Goal: Task Accomplishment & Management: Use online tool/utility

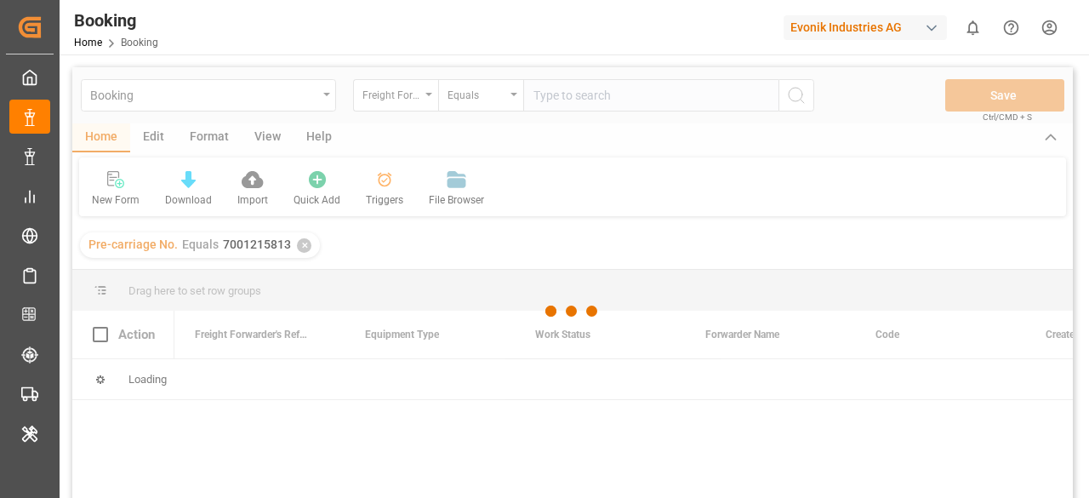
click at [421, 107] on div at bounding box center [572, 310] width 1000 height 487
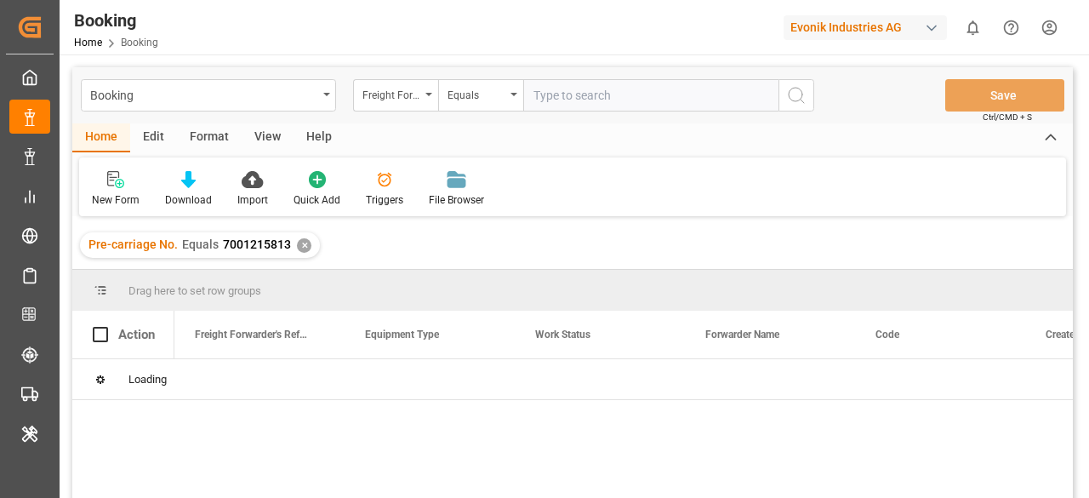
click at [299, 243] on div "✕" at bounding box center [304, 245] width 14 height 14
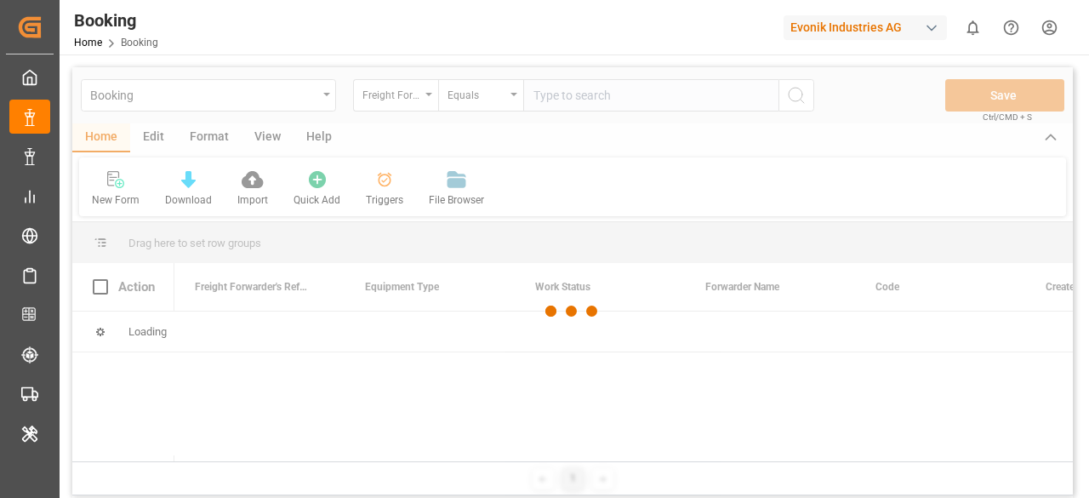
click at [431, 92] on div at bounding box center [572, 310] width 1000 height 487
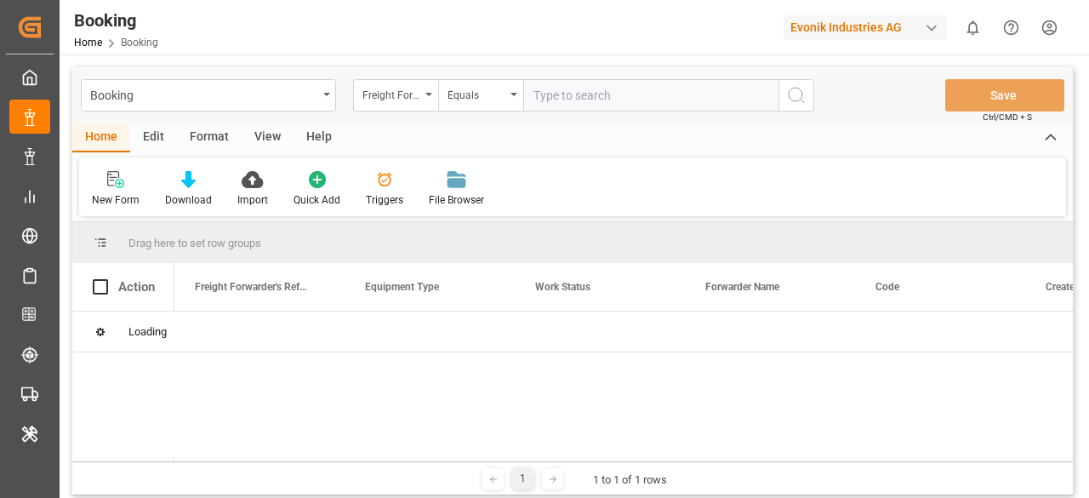
click at [431, 92] on div "Freight Forwarder's Reference No." at bounding box center [395, 95] width 85 height 32
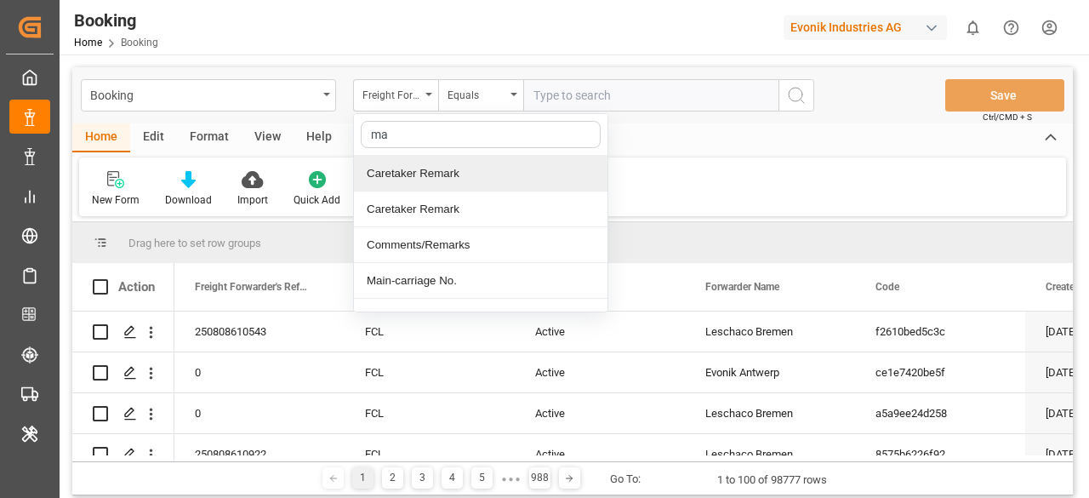
type input "mai"
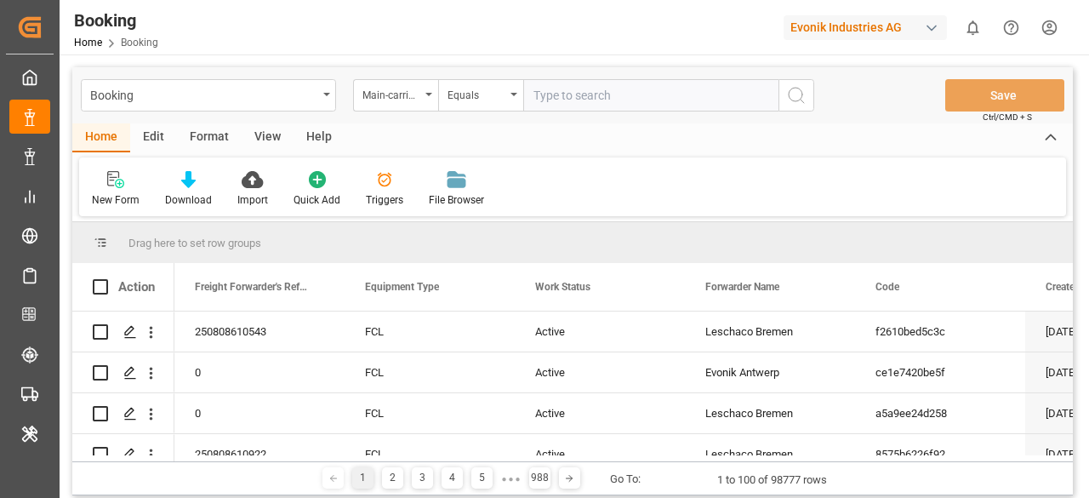
click at [550, 96] on input "text" at bounding box center [650, 95] width 255 height 32
paste input "7001212670"
type input "7001212670"
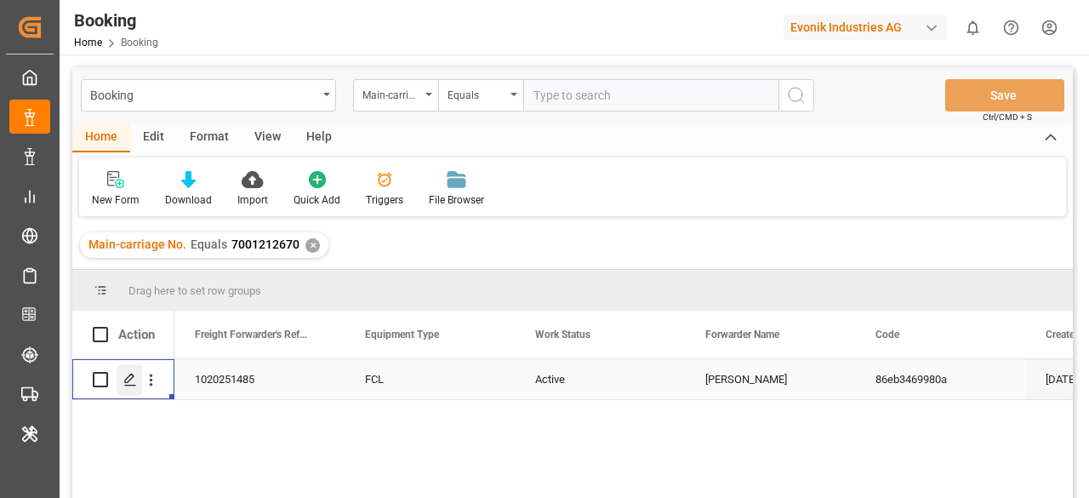
click at [132, 366] on div "Press SPACE to select this row." at bounding box center [130, 379] width 26 height 31
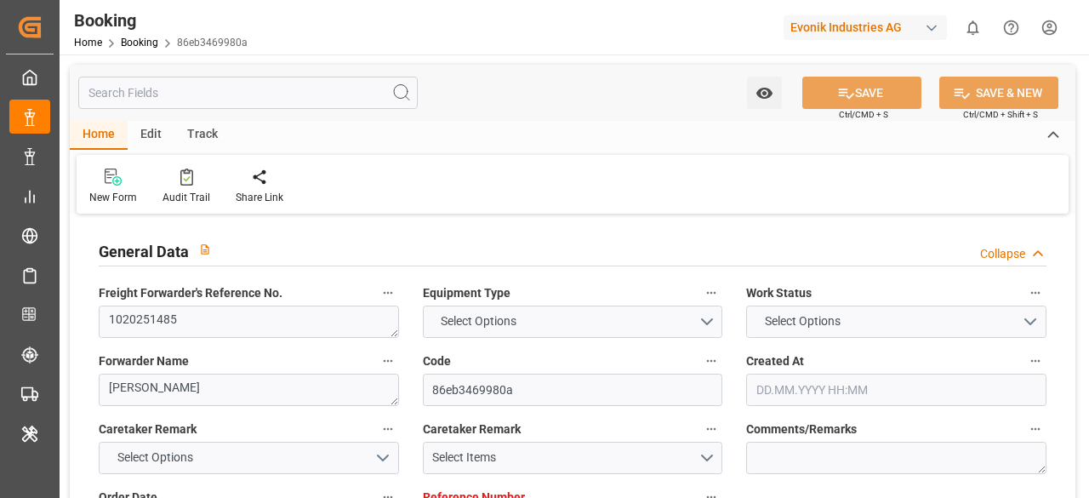
type input "7001215813"
type input "9619933"
type input "Hapag [PERSON_NAME]"
type input "Hapag [PERSON_NAME] Aktiengesellschaft"
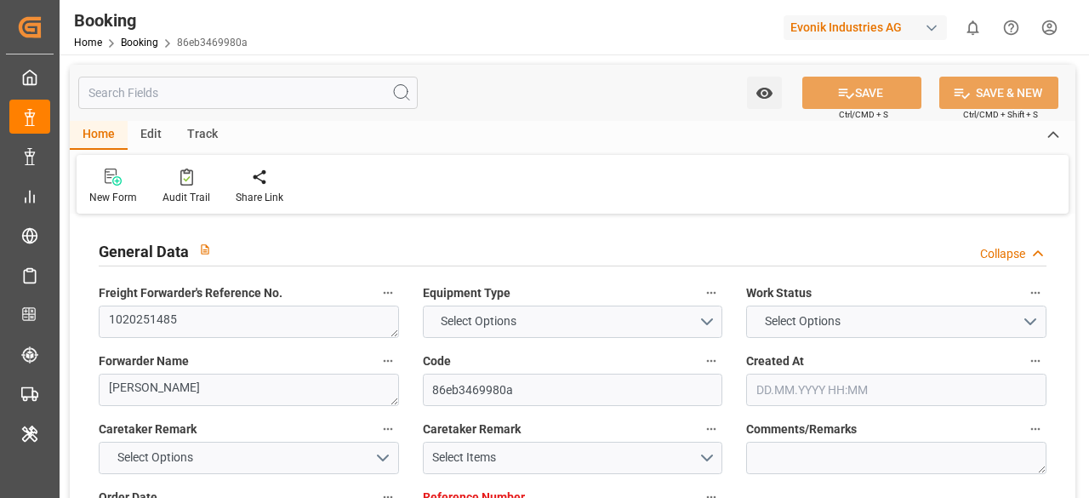
type input "NLRTM"
type input "THBKK"
type input "MYTPP"
type input "THLCH"
type input "0"
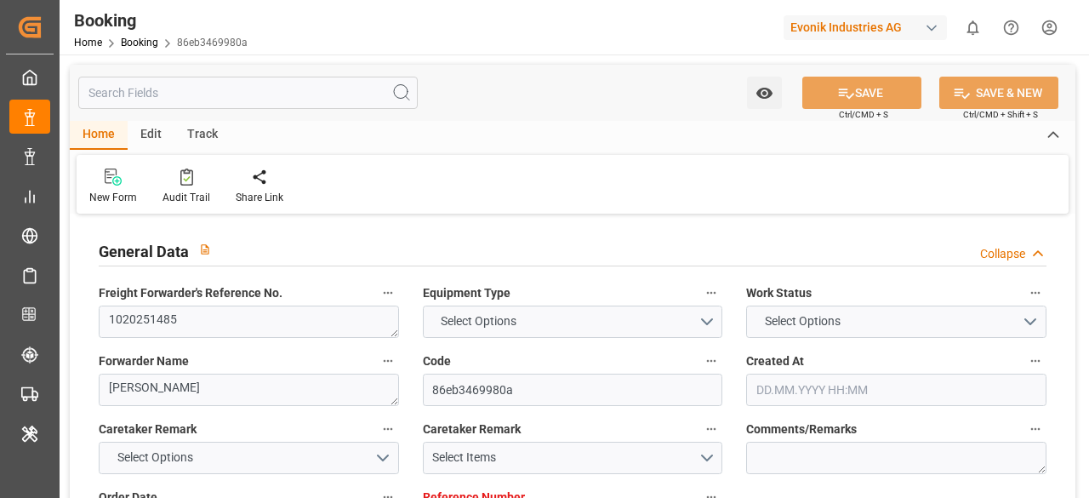
type input "NLRTM"
type input "THLCH"
type input "9351036"
type input "[DATE] 06:20"
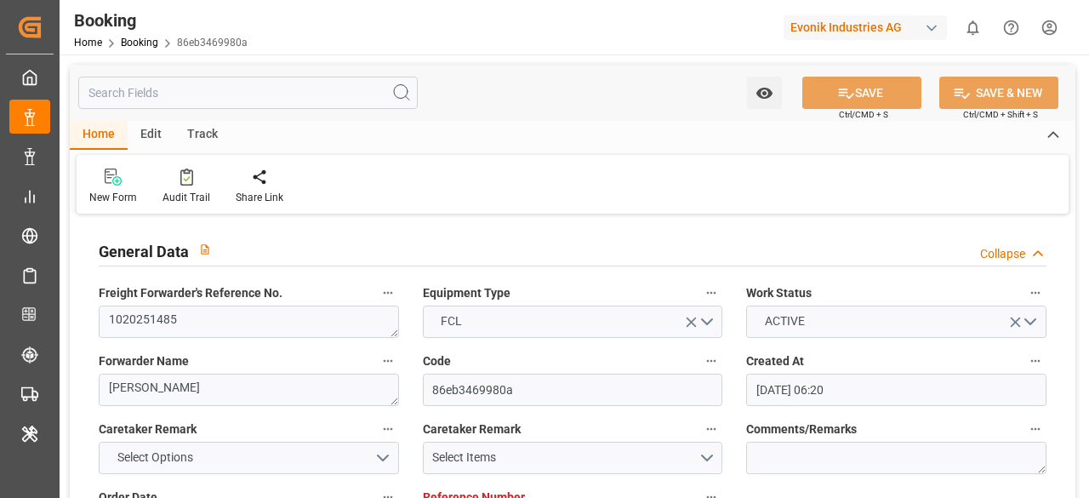
type input "[DATE]"
type input "[DATE] 00:00"
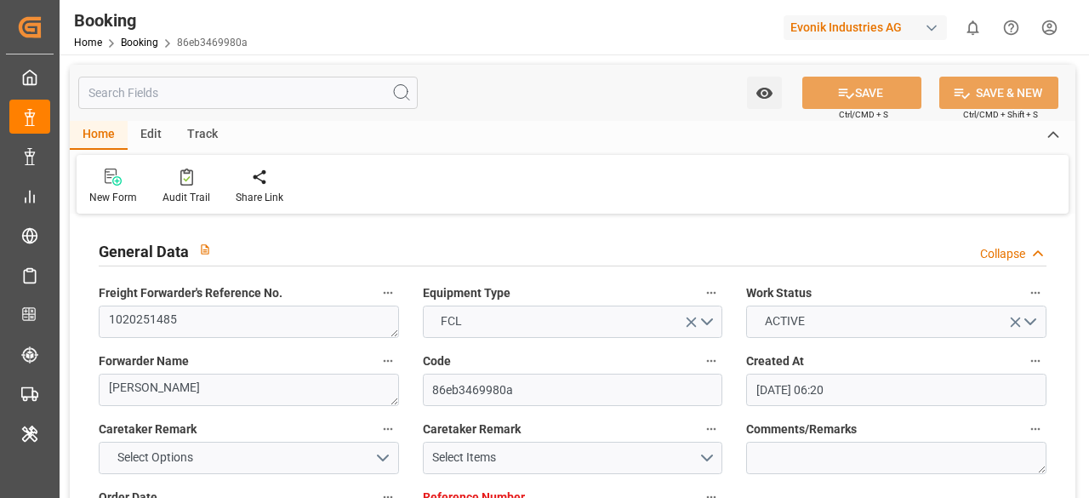
type input "[DATE] 14:48"
type input "[DATE] 01:50"
type input "[DATE] 12:00"
type input "[DATE] 00:00"
type input "[DATE] 12:00"
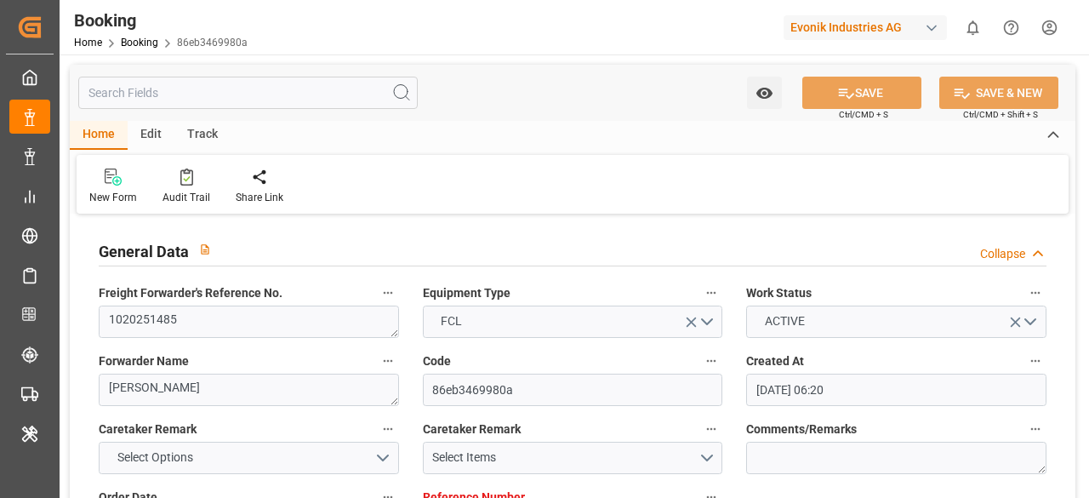
type input "[DATE] 00:00"
type input "[DATE] 07:00"
type input "[DATE] 00:00"
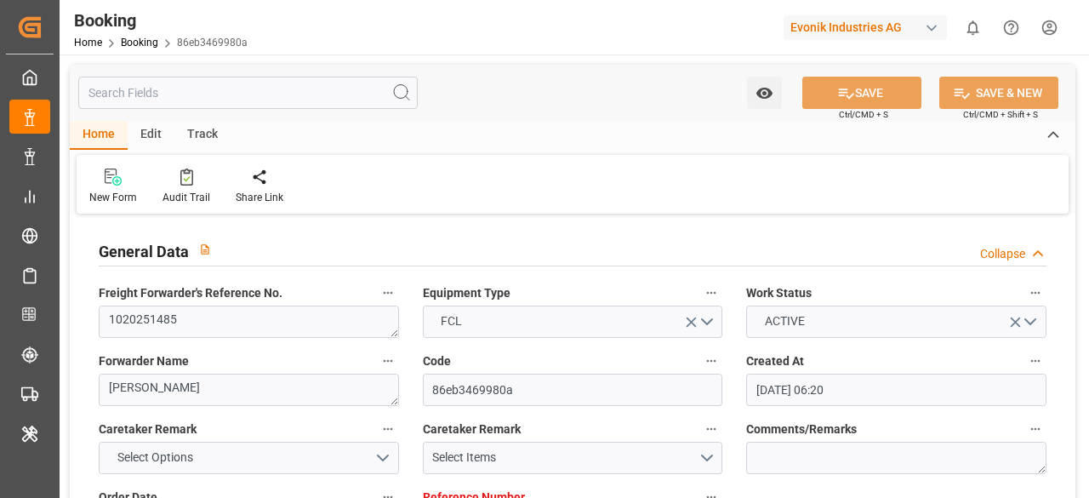
type input "[DATE] 00:00"
type input "[DATE]"
type input "[DATE] 21:03"
type input "[DATE]"
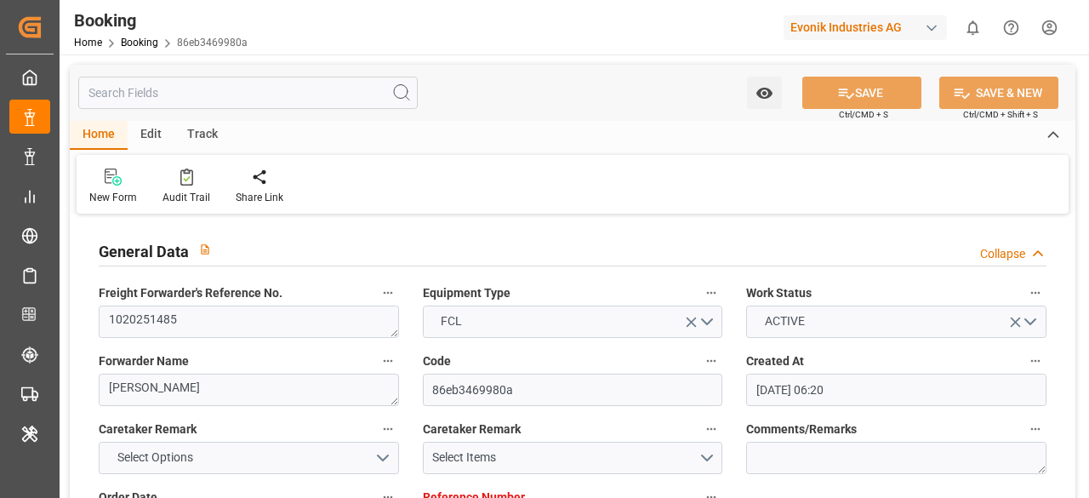
type input "[DATE] 11:05"
type input "[DATE] 05:30"
type input "[DATE] 17:17"
type input "[DATE] 16:25"
type input "[DATE] 12:00"
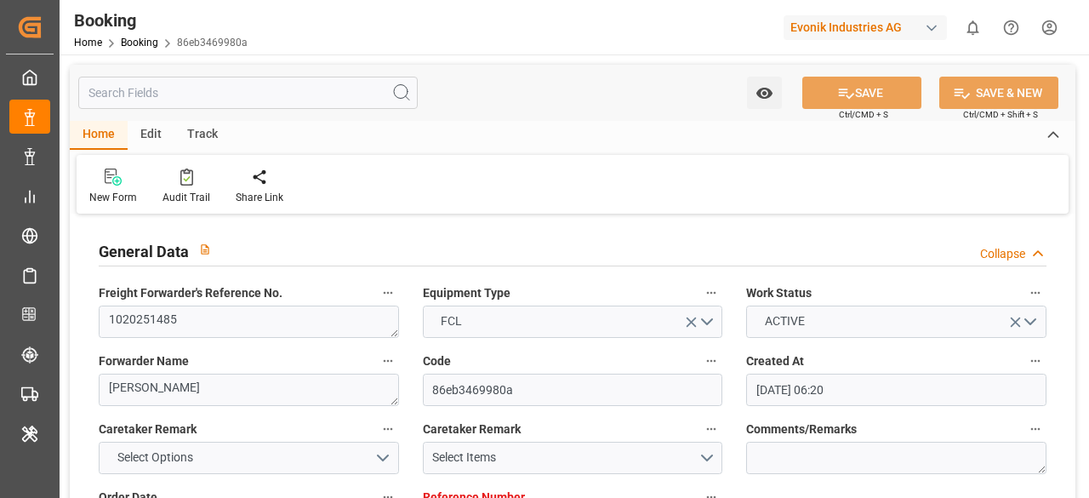
type input "[DATE] 05:11"
type input "[DATE] 07:00"
type input "[DATE] 12:00"
type input "[DATE] 02:42"
type input "[DATE] 12:00"
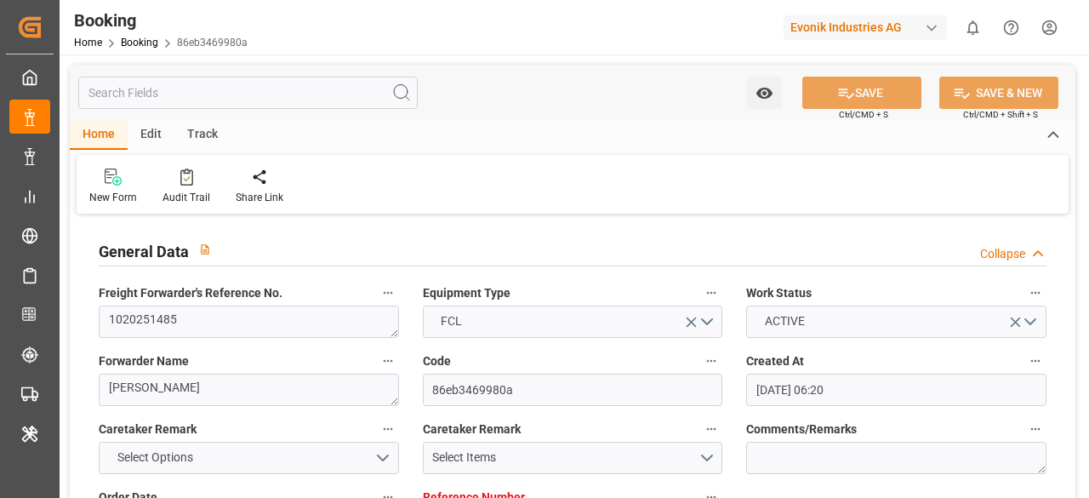
type input "[DATE] 12:00"
type input "[DATE] 02:42"
click at [161, 94] on input "text" at bounding box center [247, 93] width 339 height 32
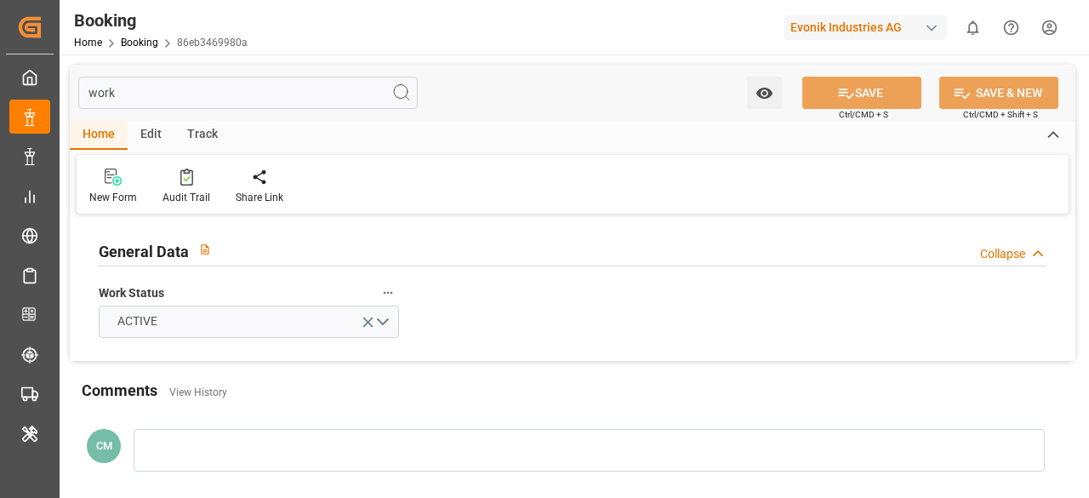
type input "work"
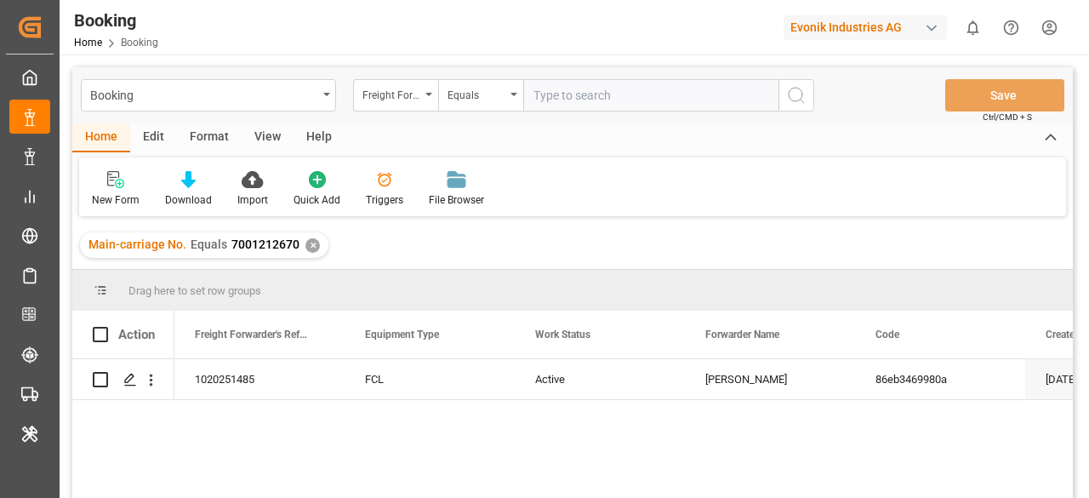
click at [139, 137] on div "Edit" at bounding box center [153, 137] width 47 height 29
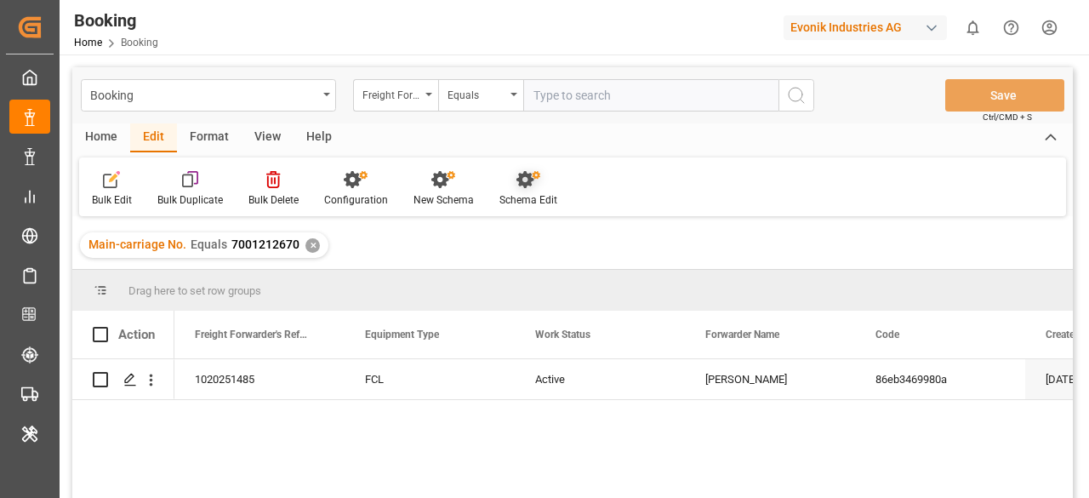
click at [510, 186] on div at bounding box center [528, 179] width 58 height 18
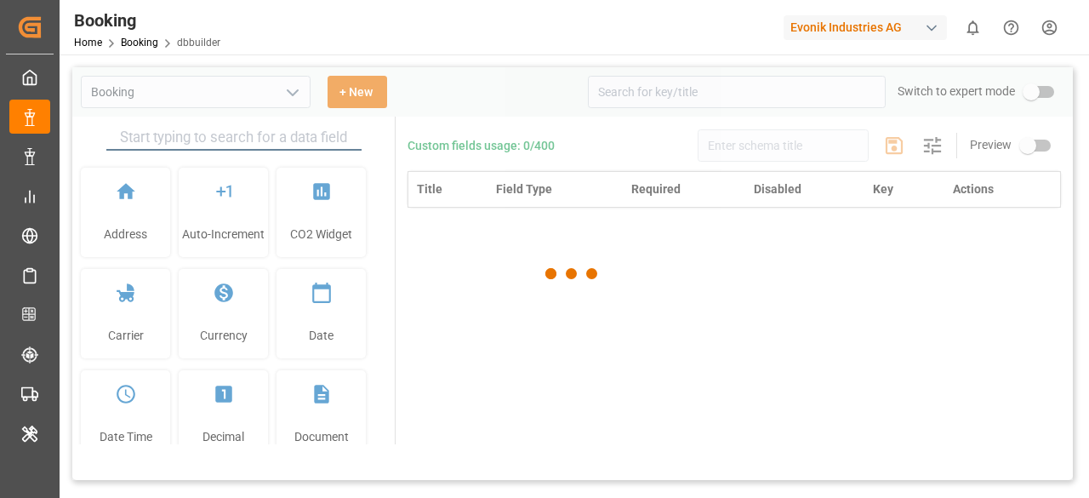
type input "Booking"
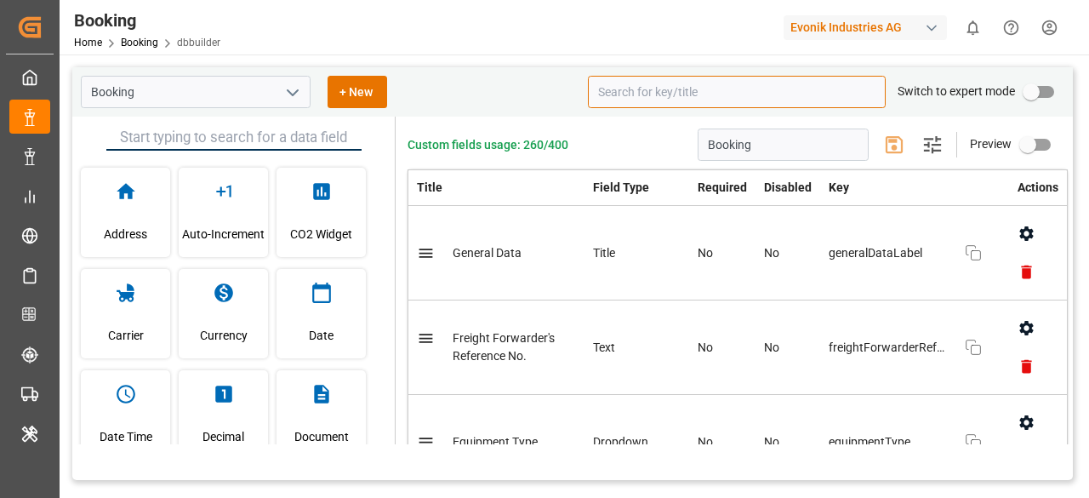
click at [658, 88] on input at bounding box center [737, 92] width 298 height 32
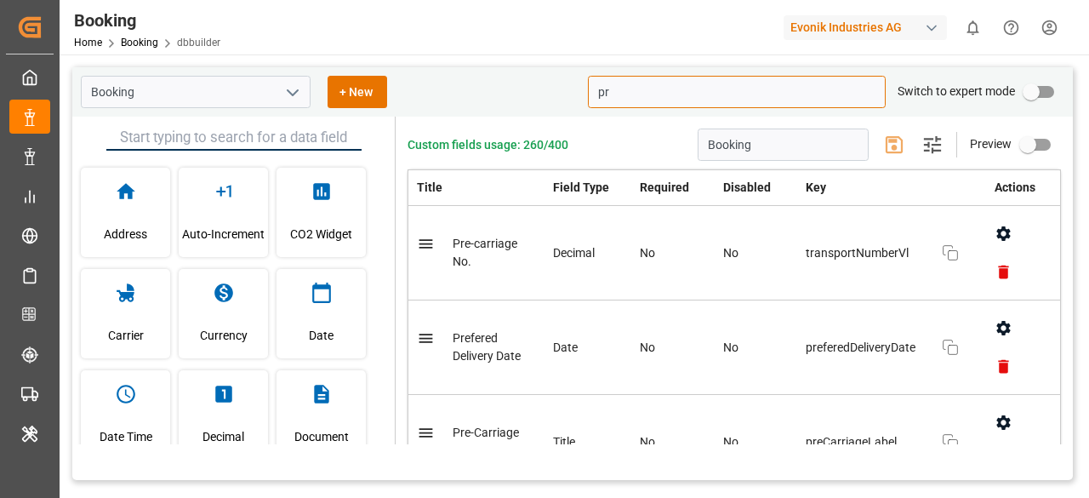
type input "p"
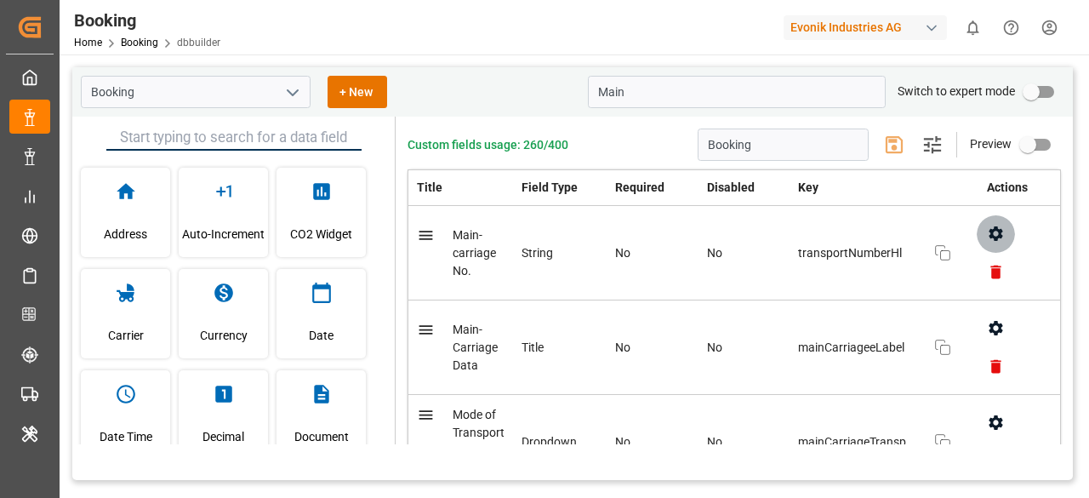
click at [994, 243] on button "button" at bounding box center [995, 233] width 38 height 38
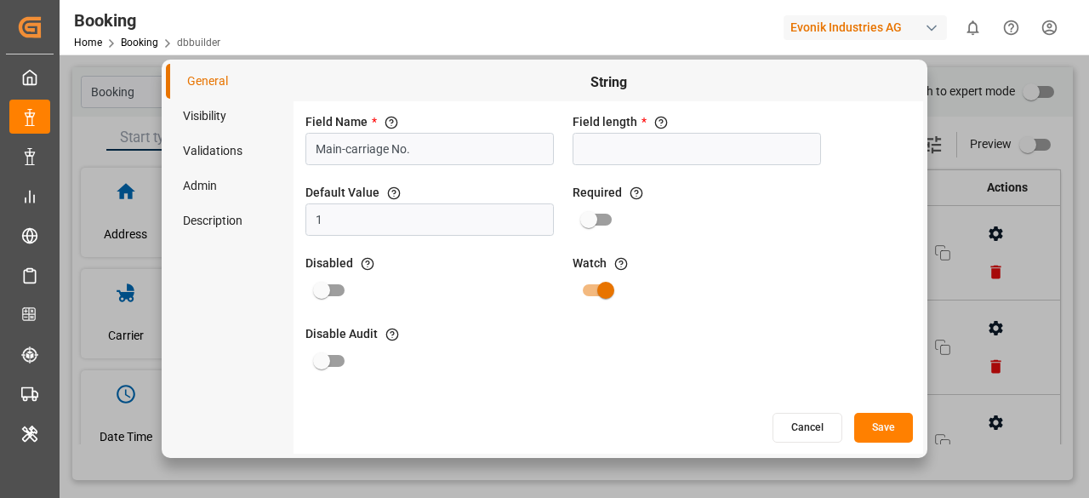
drag, startPoint x: 464, startPoint y: 150, endPoint x: 209, endPoint y: 154, distance: 255.2
click at [209, 154] on div "General Visibility Validations Admin Description String Field Name * The title …" at bounding box center [544, 259] width 757 height 390
click at [810, 436] on button "Cancel" at bounding box center [807, 428] width 70 height 30
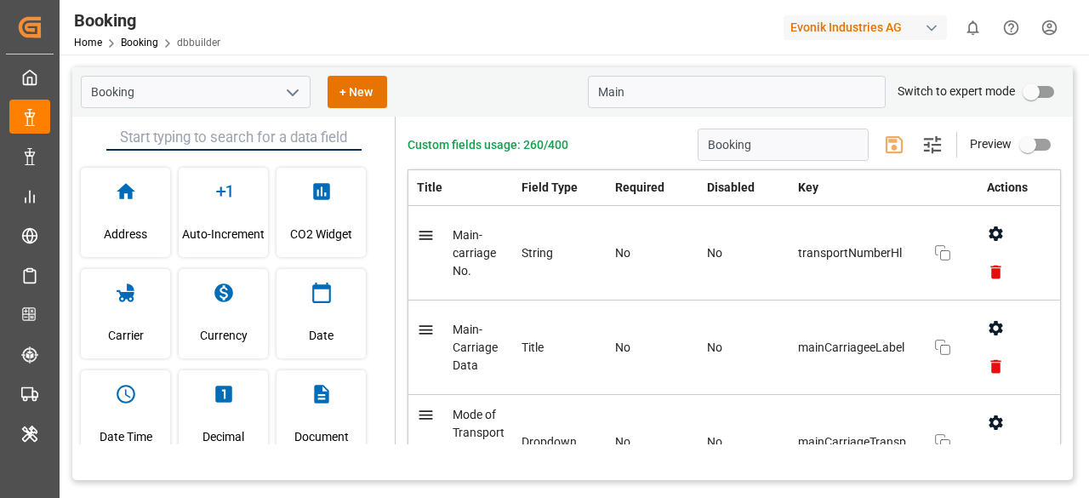
scroll to position [85, 0]
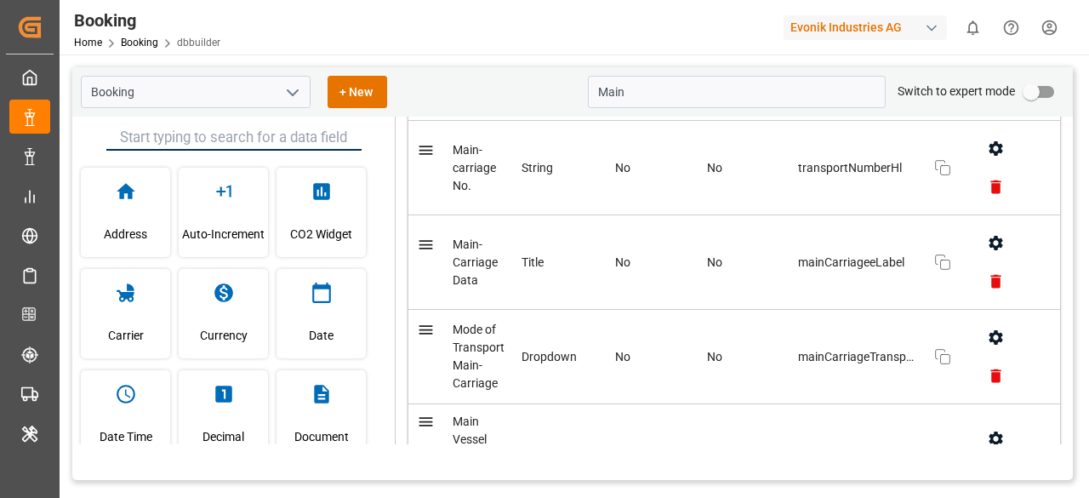
drag, startPoint x: 703, startPoint y: 117, endPoint x: 698, endPoint y: 110, distance: 8.8
click at [701, 114] on div "Booking + New Main Switch to expert mode Address Auto-Increment CO2 Widget Carr…" at bounding box center [572, 273] width 1000 height 413
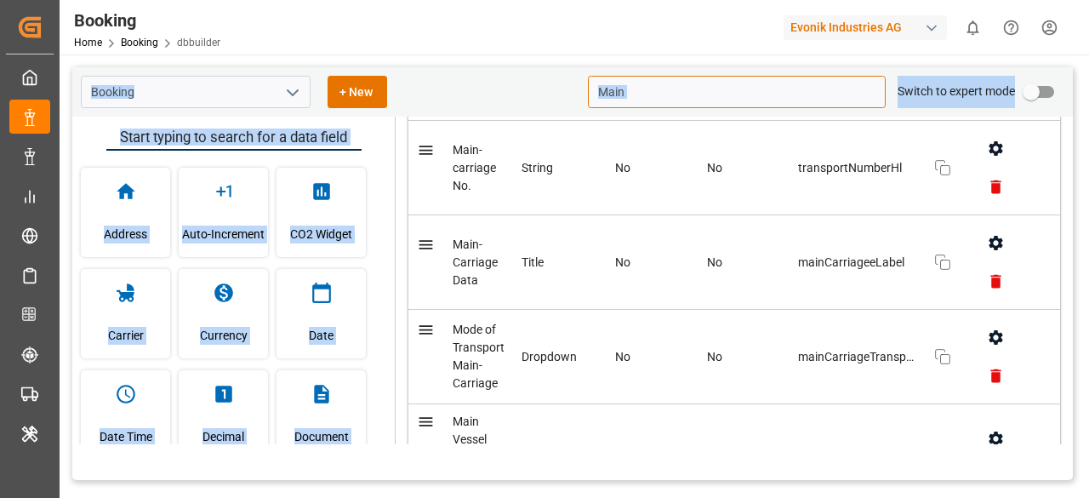
click at [686, 100] on input "Main" at bounding box center [737, 92] width 298 height 32
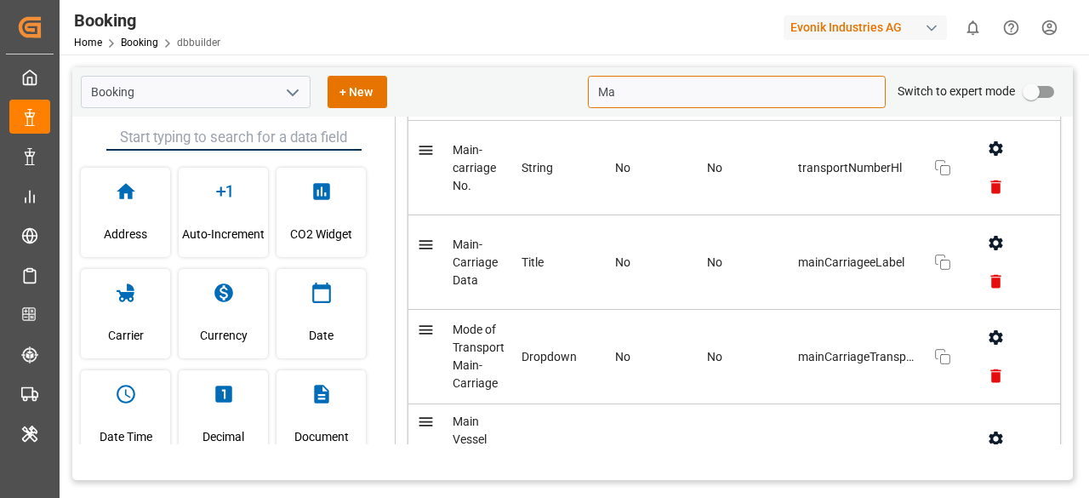
type input "M"
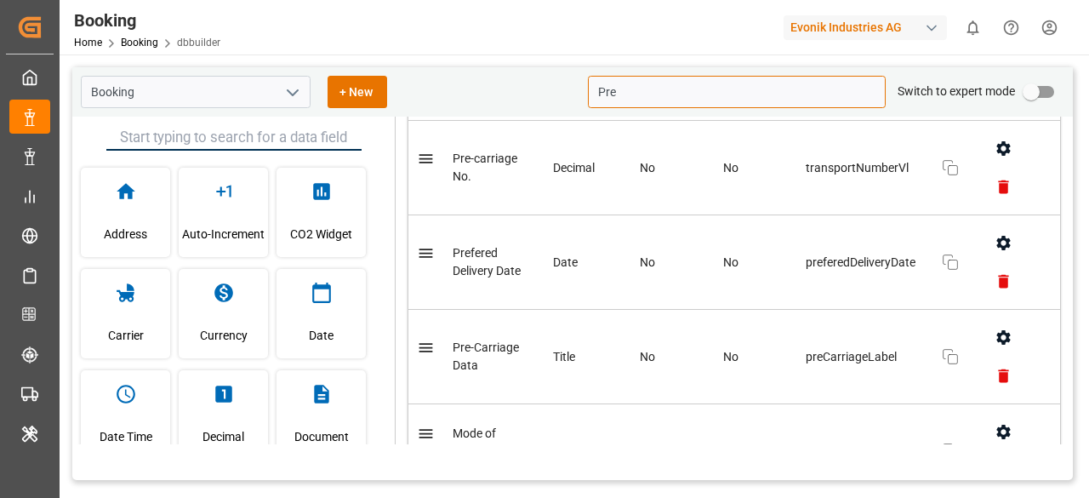
type input "Pre"
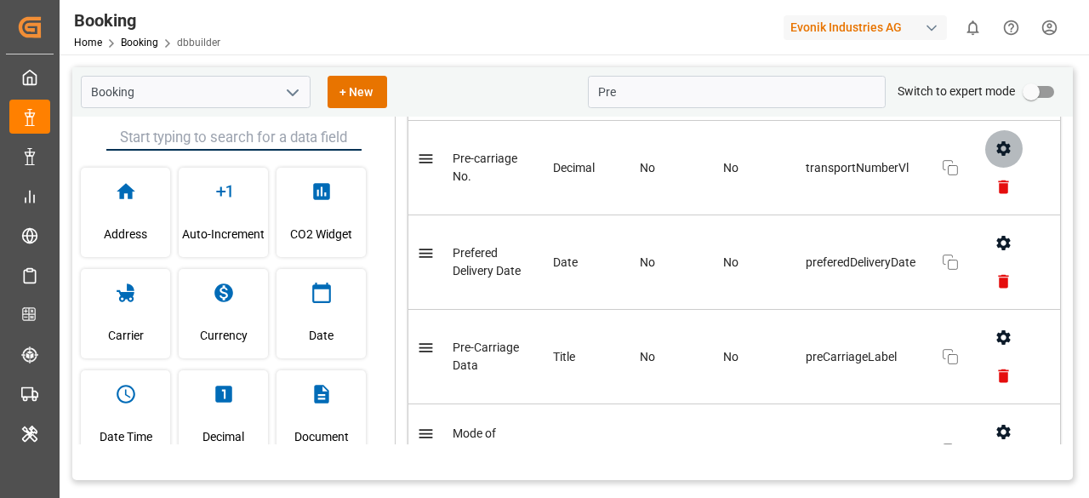
click at [987, 151] on button "button" at bounding box center [1003, 148] width 38 height 38
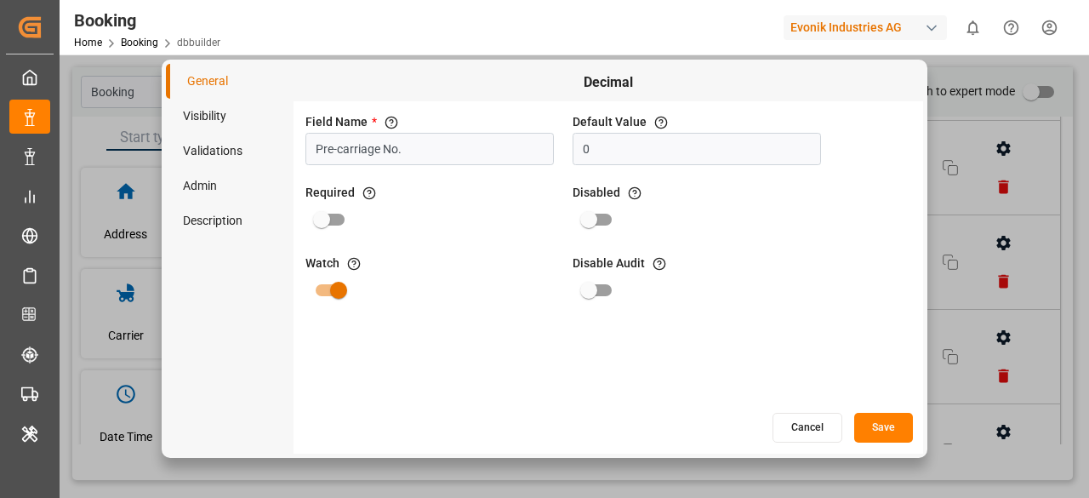
drag, startPoint x: 483, startPoint y: 155, endPoint x: 242, endPoint y: 157, distance: 241.6
click at [242, 157] on div "General Visibility Validations Admin Description Decimal Field Name * The title…" at bounding box center [544, 259] width 757 height 390
click at [787, 431] on button "Cancel" at bounding box center [807, 428] width 70 height 30
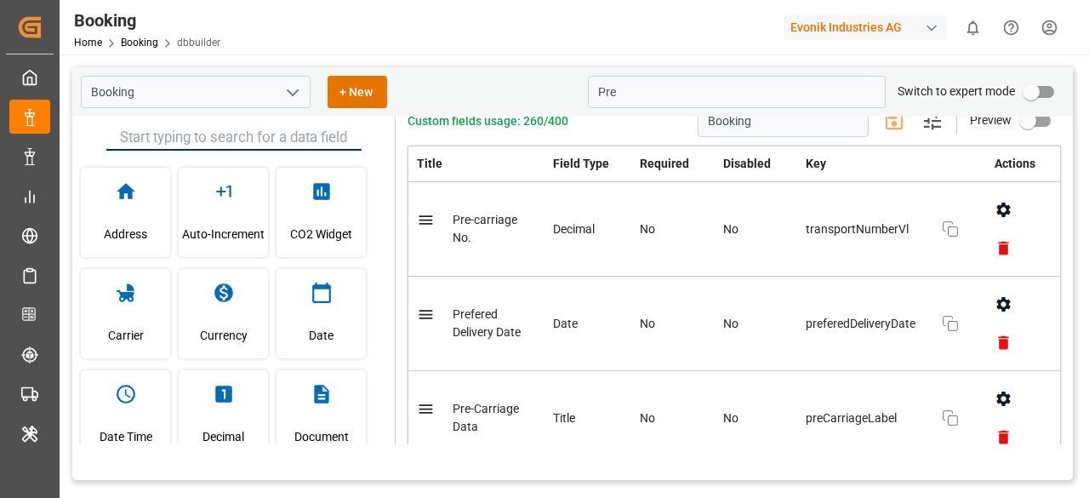
scroll to position [0, 0]
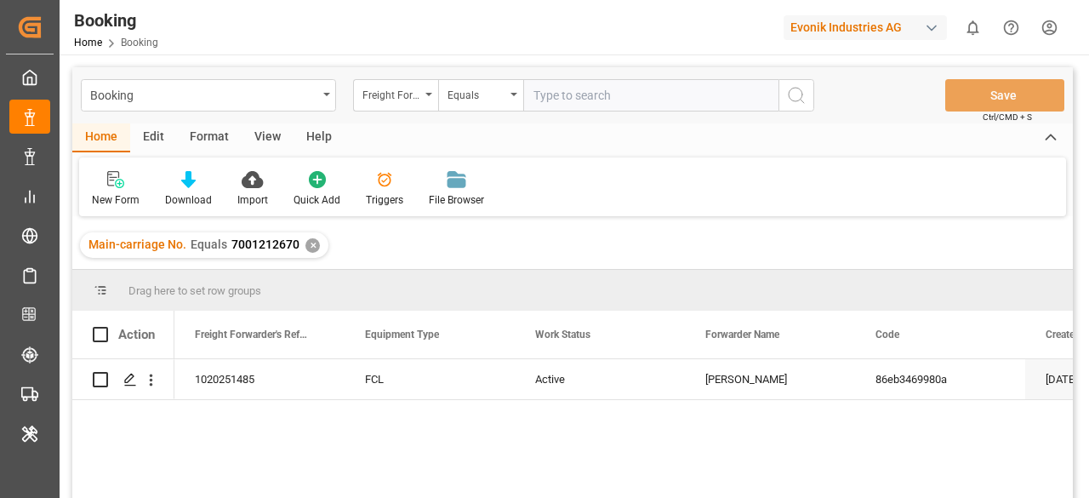
click at [305, 242] on div "✕" at bounding box center [312, 245] width 14 height 14
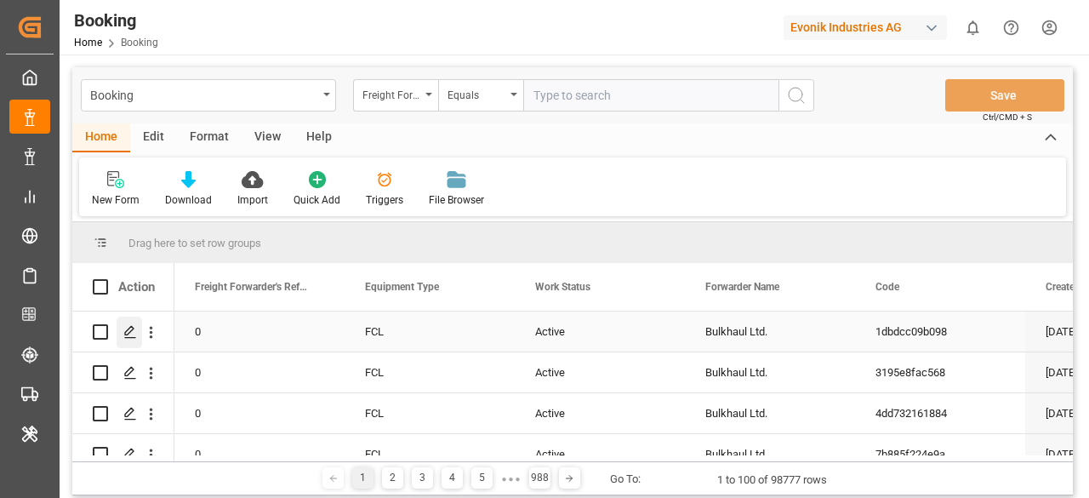
click at [131, 333] on icon "Press SPACE to select this row." at bounding box center [130, 332] width 14 height 14
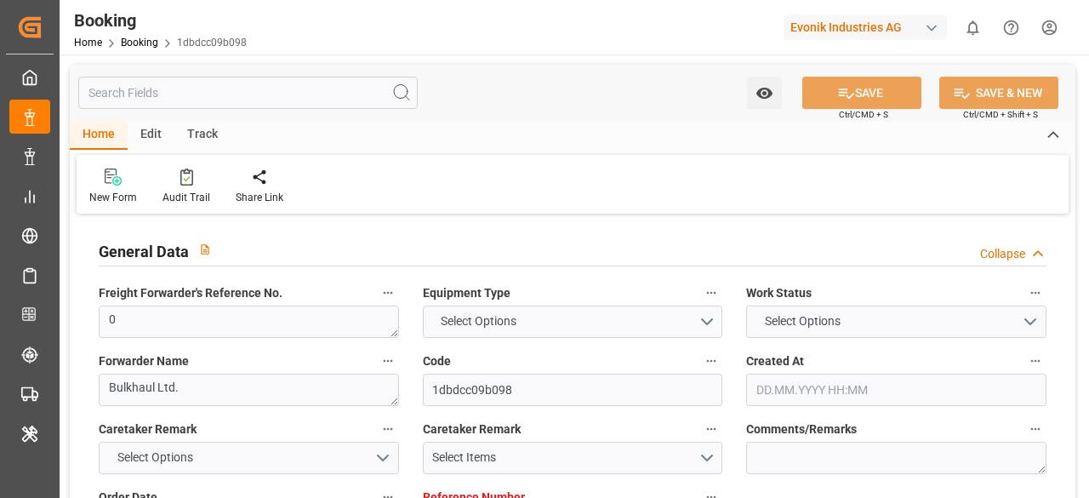
type input "7001248081"
type input "EUNWC"
type input "IDBDJ"
type input "[DATE] 15:32"
type input "[DATE]"
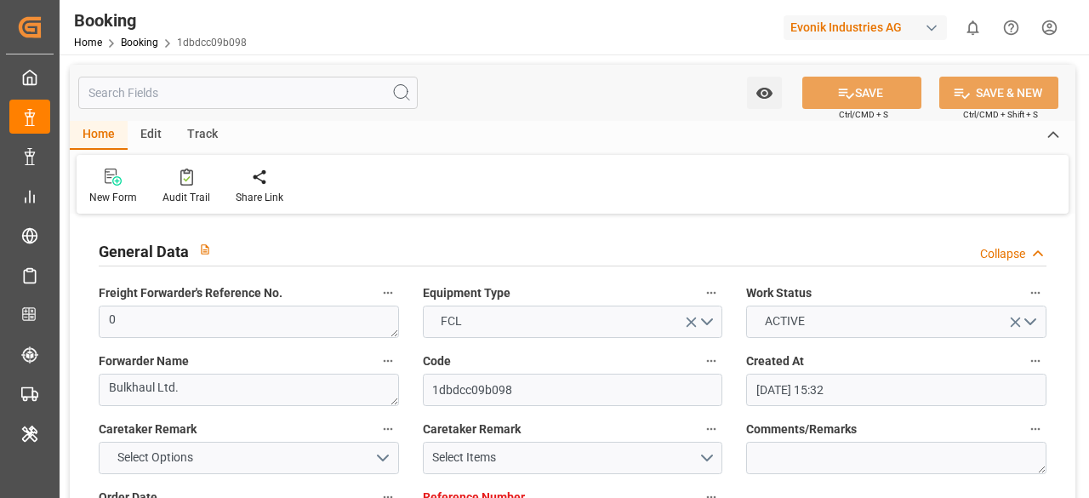
type input "[DATE]"
type input "[DATE] 06:33"
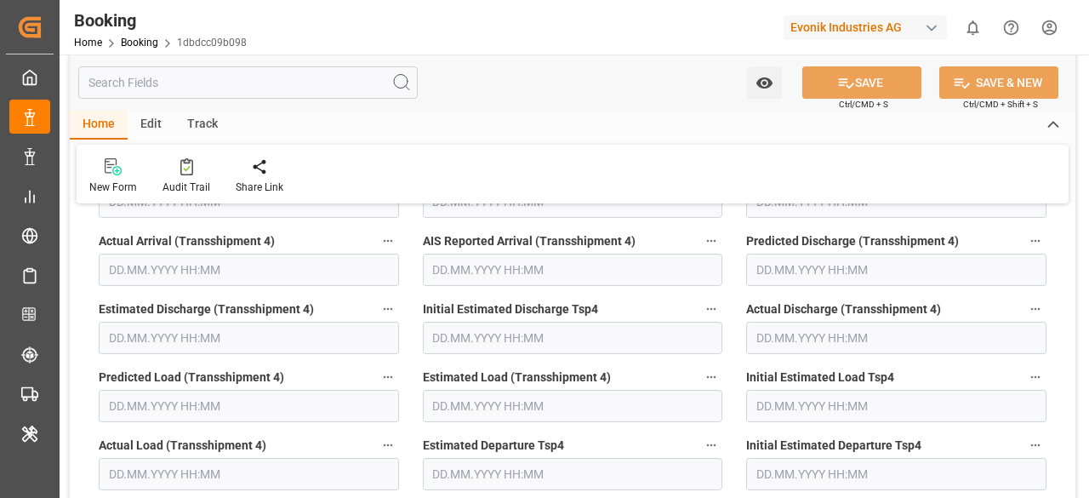
scroll to position [6296, 0]
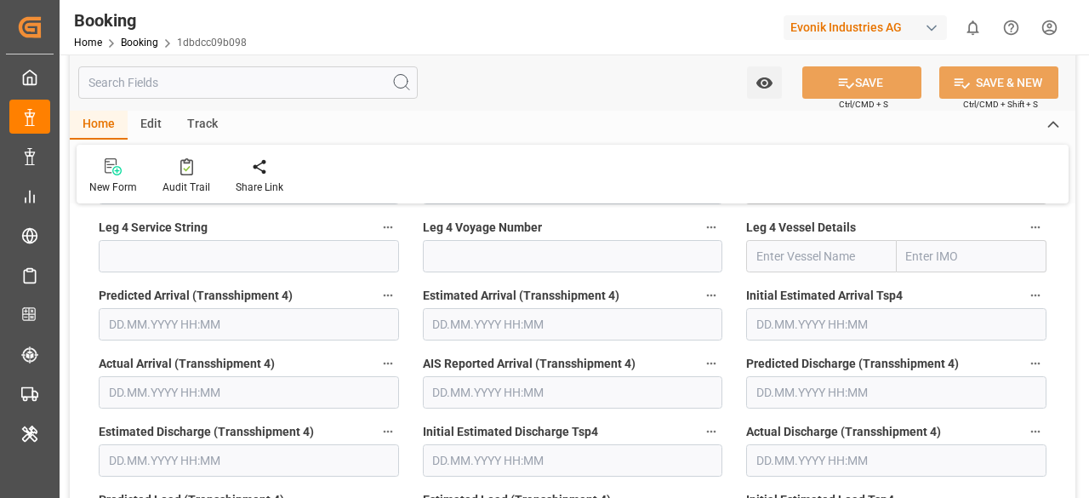
click at [185, 93] on input "text" at bounding box center [247, 82] width 339 height 32
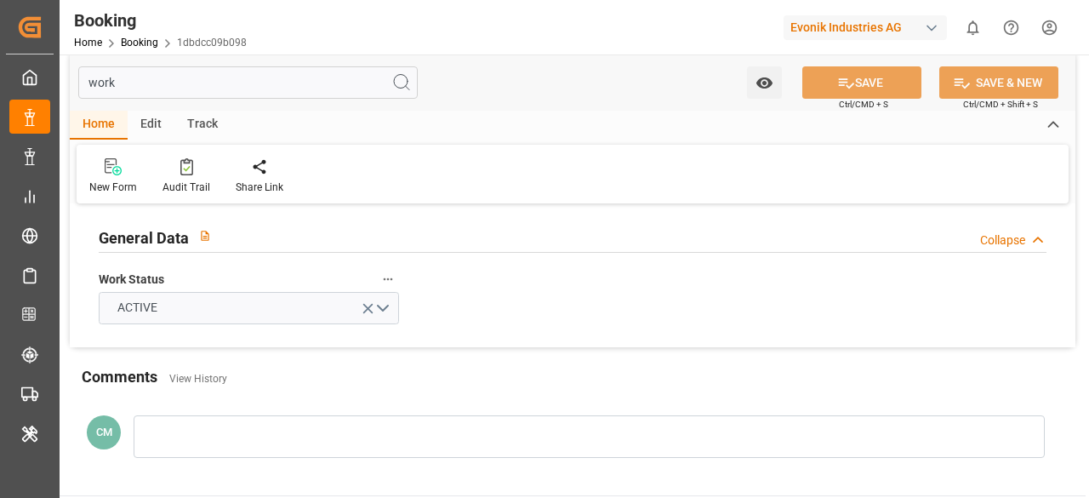
scroll to position [0, 0]
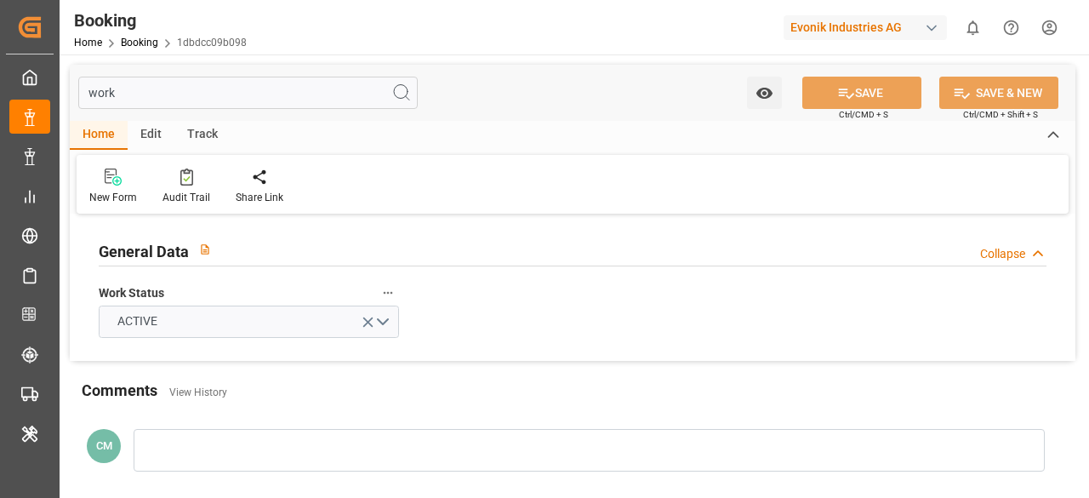
type input "work"
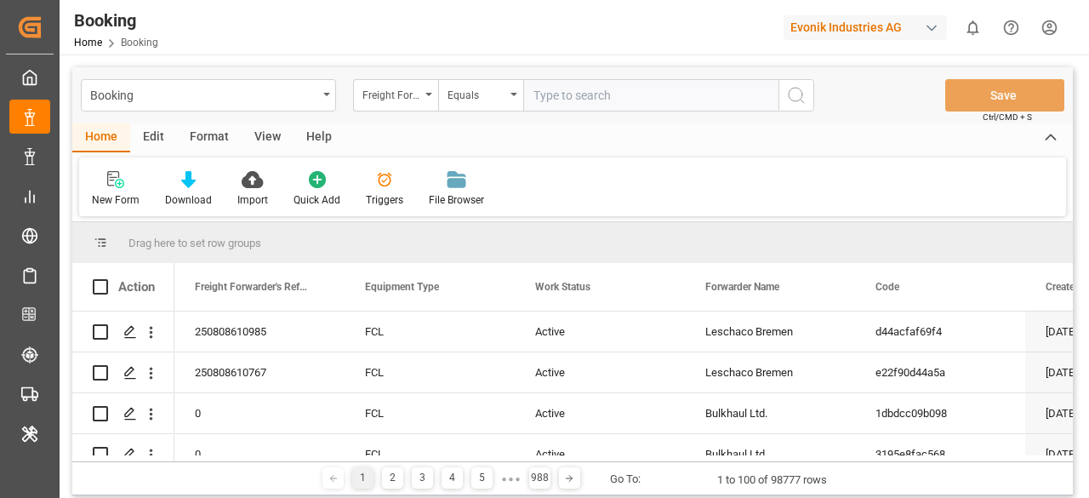
click at [427, 93] on icon "open menu" at bounding box center [428, 94] width 7 height 3
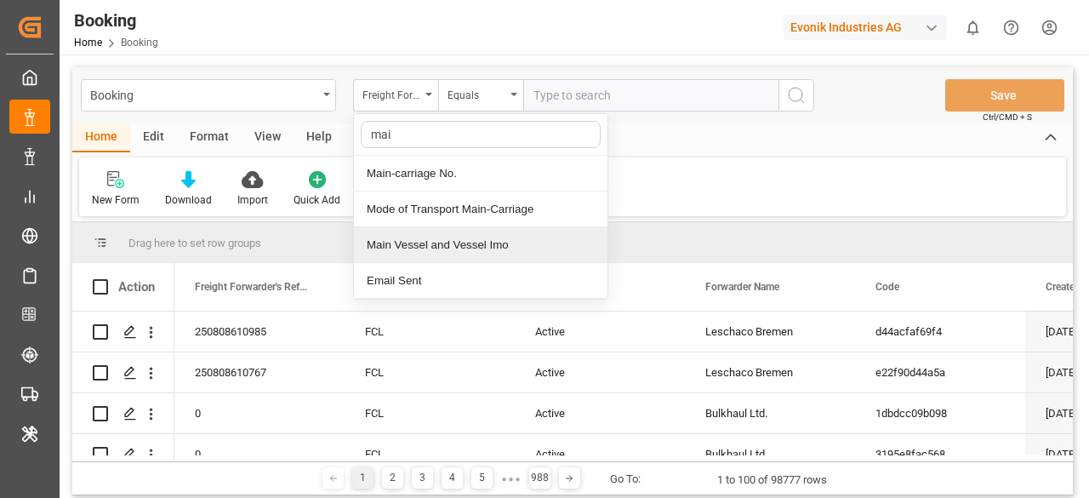
type input "main"
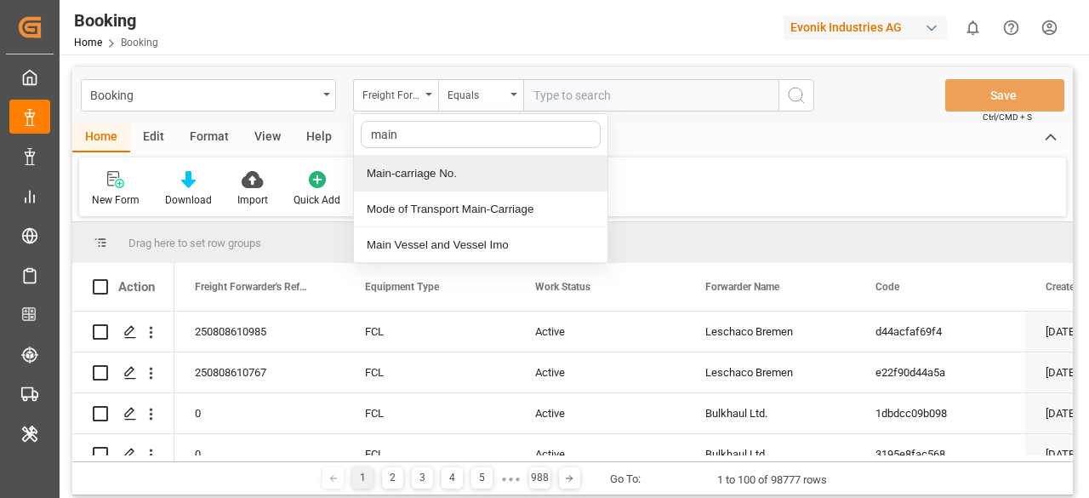
click at [414, 172] on div "Main-carriage No." at bounding box center [480, 174] width 253 height 36
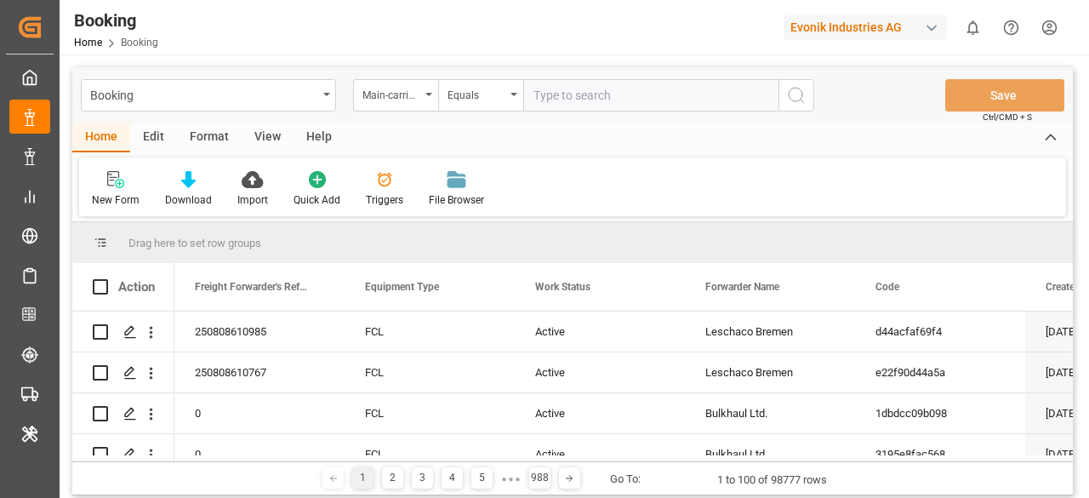
click at [571, 101] on input "text" at bounding box center [650, 95] width 255 height 32
paste input "we are not sending the carrier information where the work status value for the …"
type input "we are not sending the carrier information where the work status value for the …"
paste input "7001212670"
type input "7001212670"
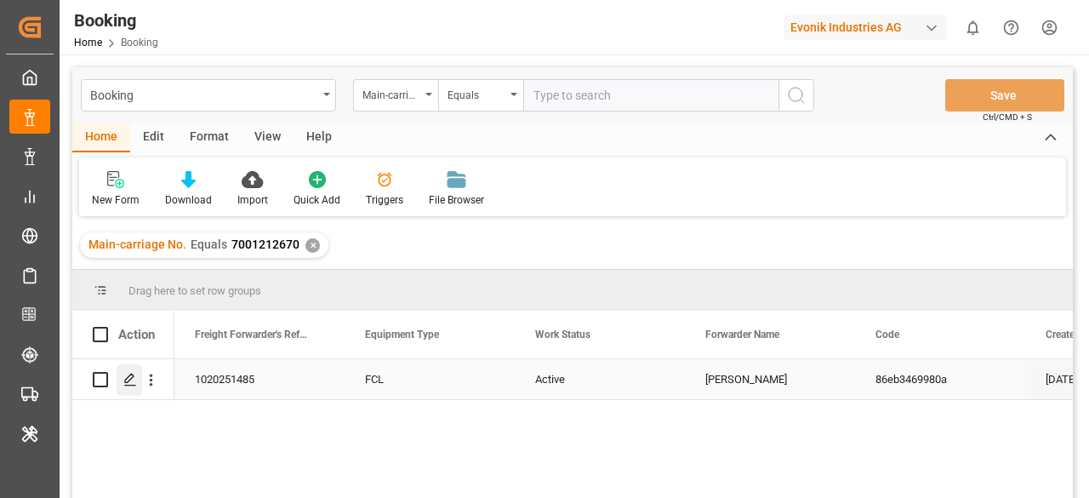
click at [124, 384] on icon "Press SPACE to select this row." at bounding box center [130, 380] width 14 height 14
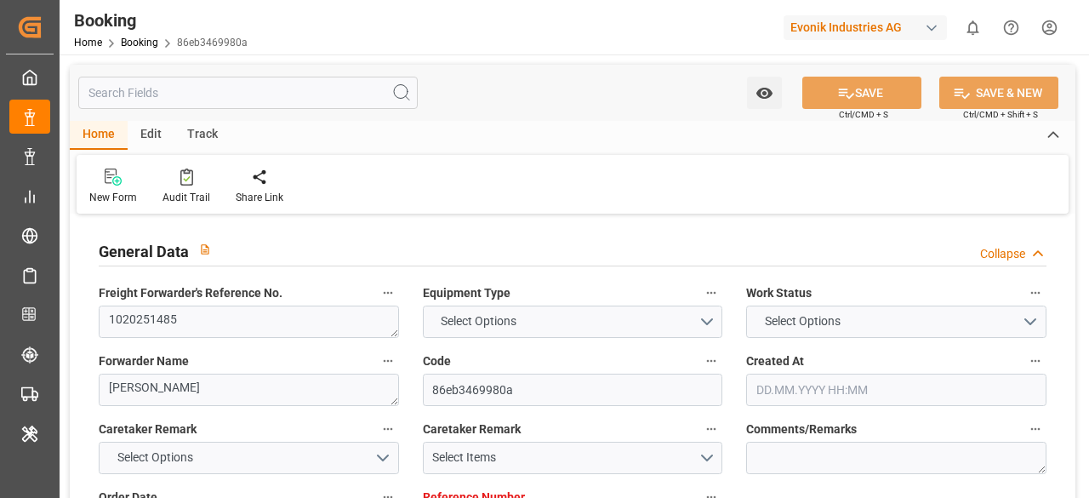
type input "7001215813"
type input "9619933"
type input "Hapag [PERSON_NAME]"
type input "Hapag [PERSON_NAME] Aktiengesellschaft"
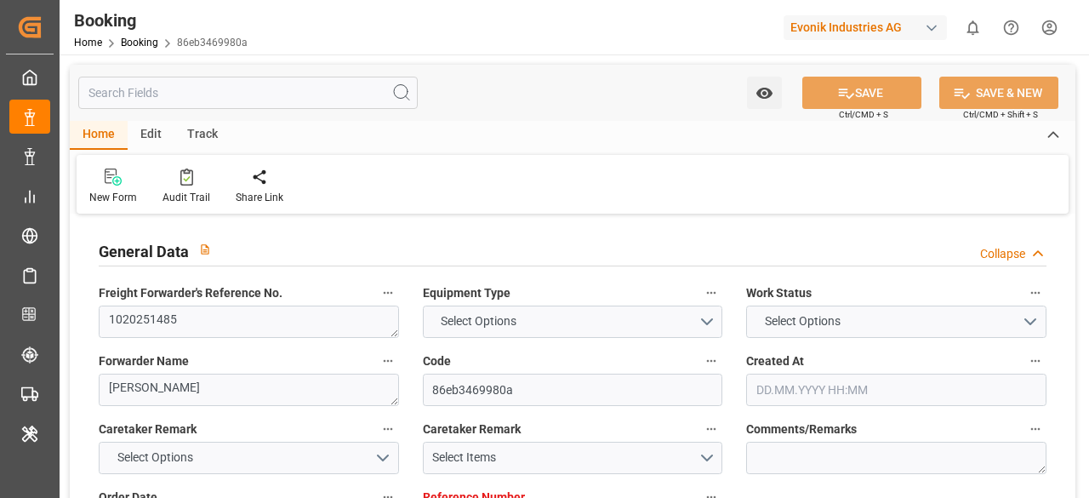
type input "NLRTM"
type input "THBKK"
type input "MYTPP"
type input "THLCH"
type input "0"
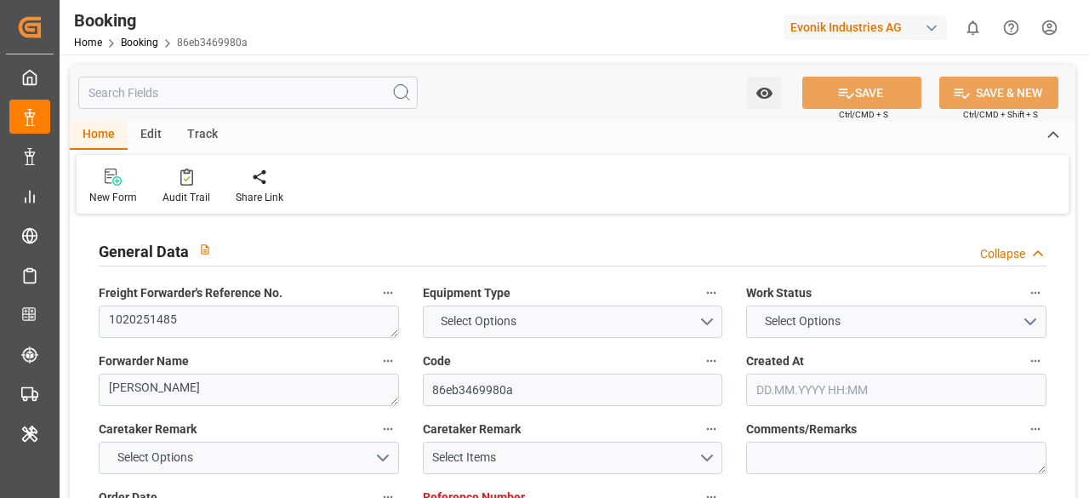
type input "NLRTM"
type input "THLCH"
type input "9351036"
type input "[DATE] 06:20"
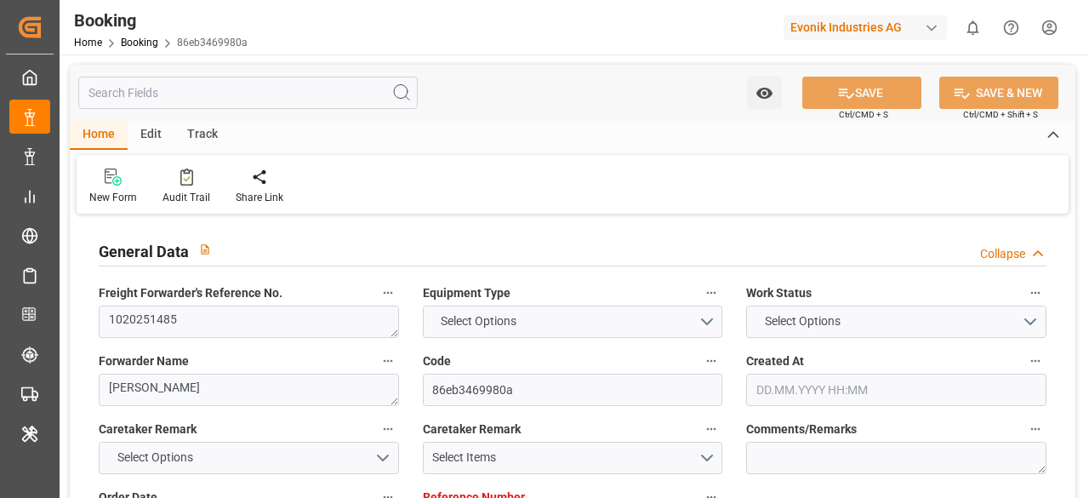
type input "[DATE]"
type input "[DATE] 00:00"
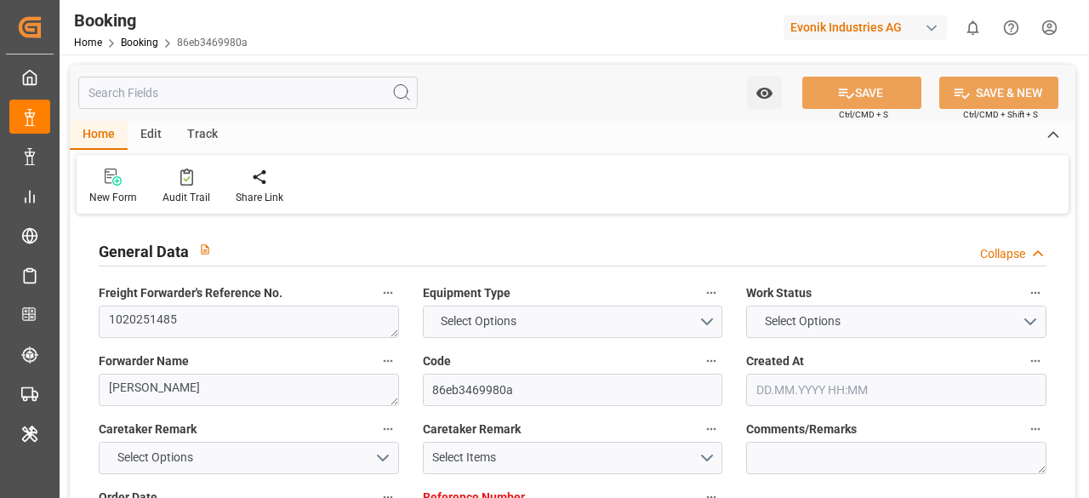
type input "[DATE] 14:48"
type input "[DATE] 01:50"
type input "[DATE] 12:00"
type input "[DATE] 00:00"
type input "[DATE] 12:00"
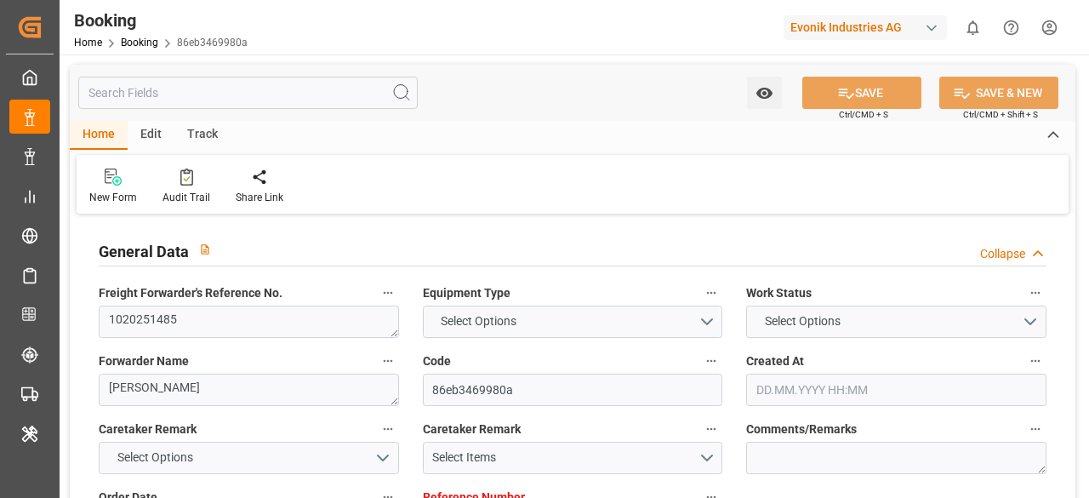
type input "[DATE] 00:00"
type input "[DATE] 07:00"
type input "[DATE] 00:00"
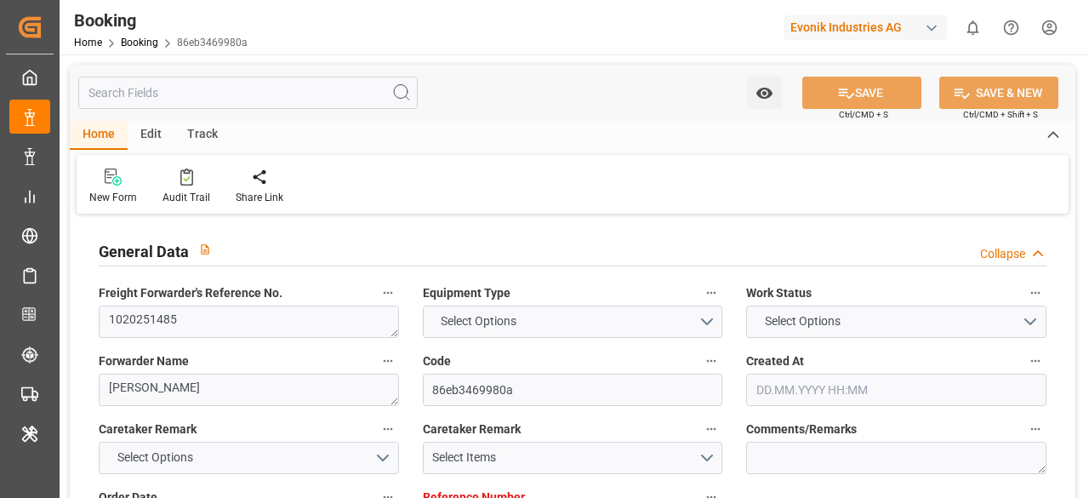
type input "[DATE] 00:00"
type input "[DATE]"
type input "[DATE] 21:03"
type input "[DATE]"
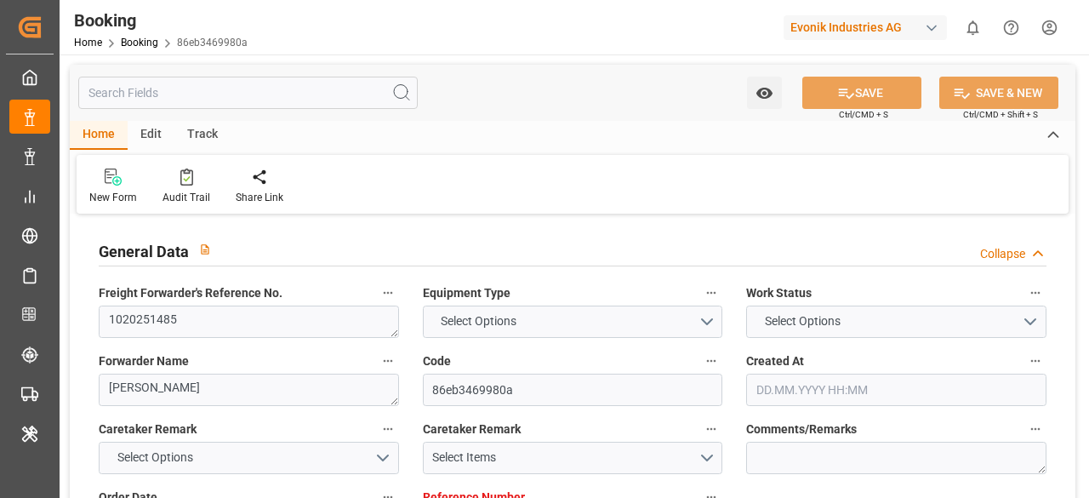
type input "[DATE] 11:05"
type input "[DATE] 05:30"
type input "[DATE] 17:17"
type input "[DATE] 16:25"
type input "[DATE] 12:00"
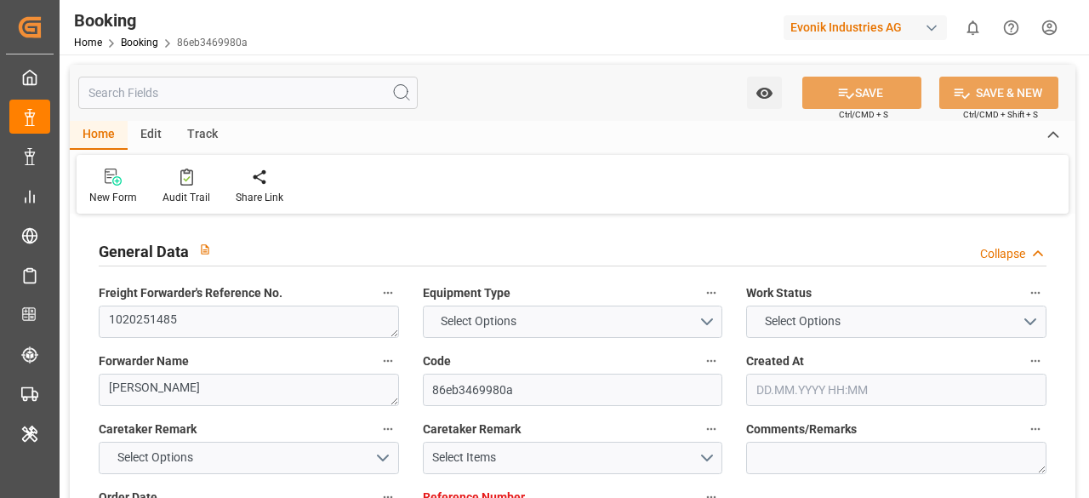
type input "[DATE] 05:11"
type input "[DATE] 07:00"
type input "[DATE] 12:00"
type input "[DATE] 02:42"
type input "[DATE] 12:00"
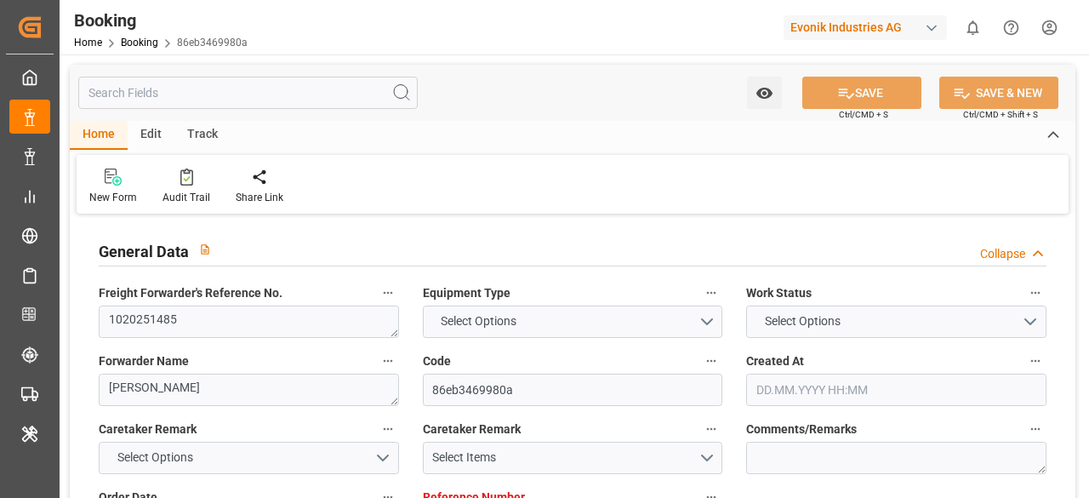
type input "[DATE] 12:00"
type input "[DATE] 02:42"
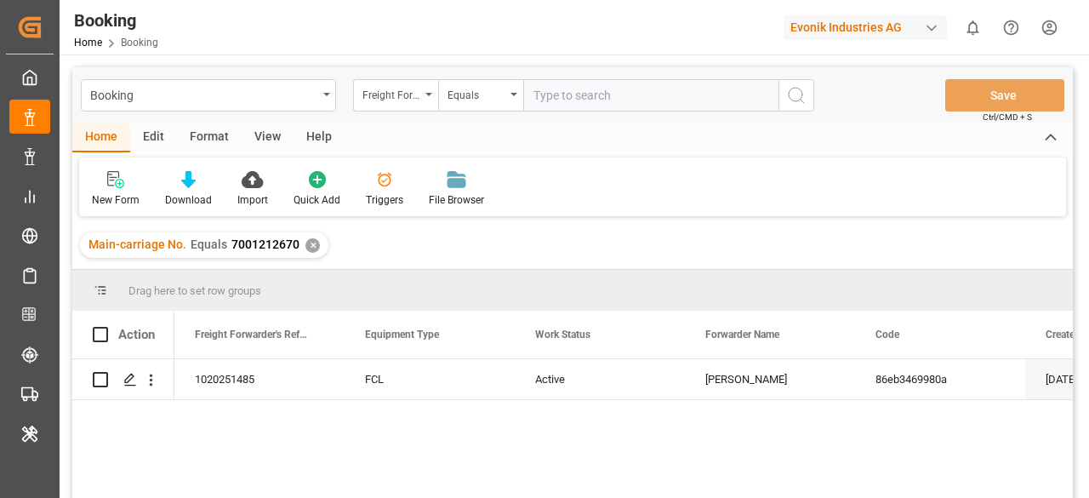
click at [309, 236] on div "Main-carriage No. Equals 7001212670 ✕" at bounding box center [204, 245] width 248 height 26
click at [308, 242] on div "✕" at bounding box center [312, 245] width 14 height 14
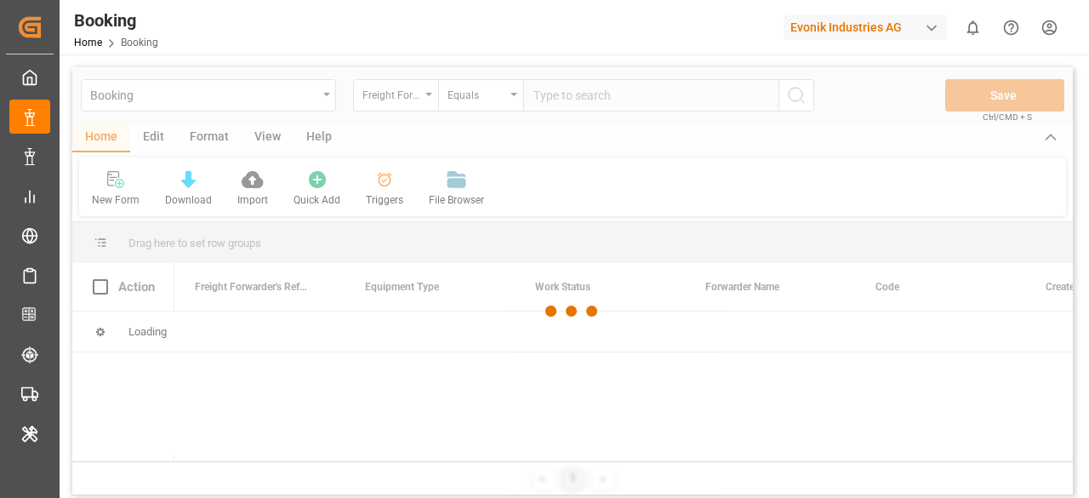
click at [578, 100] on div at bounding box center [572, 310] width 1000 height 487
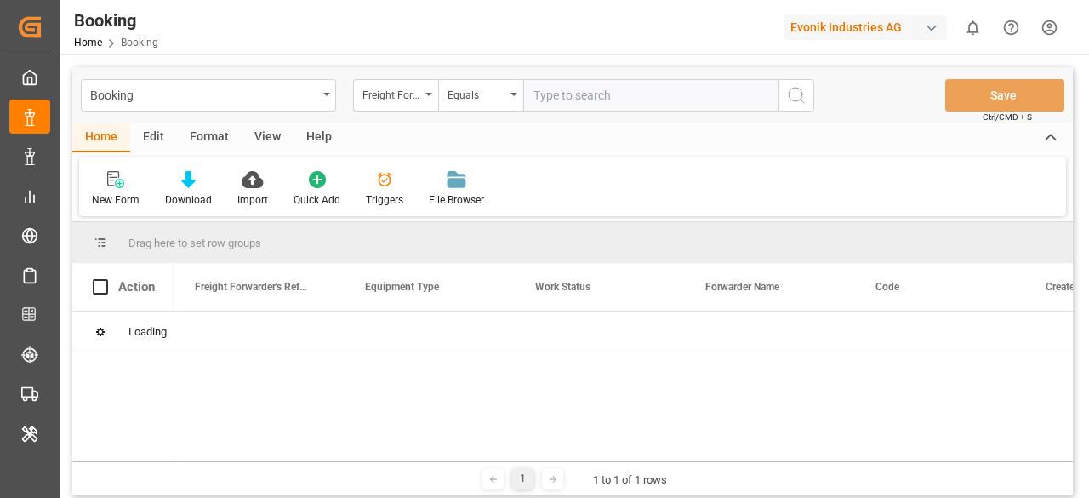
click at [578, 100] on input "text" at bounding box center [650, 95] width 255 height 32
paste input "7001212670"
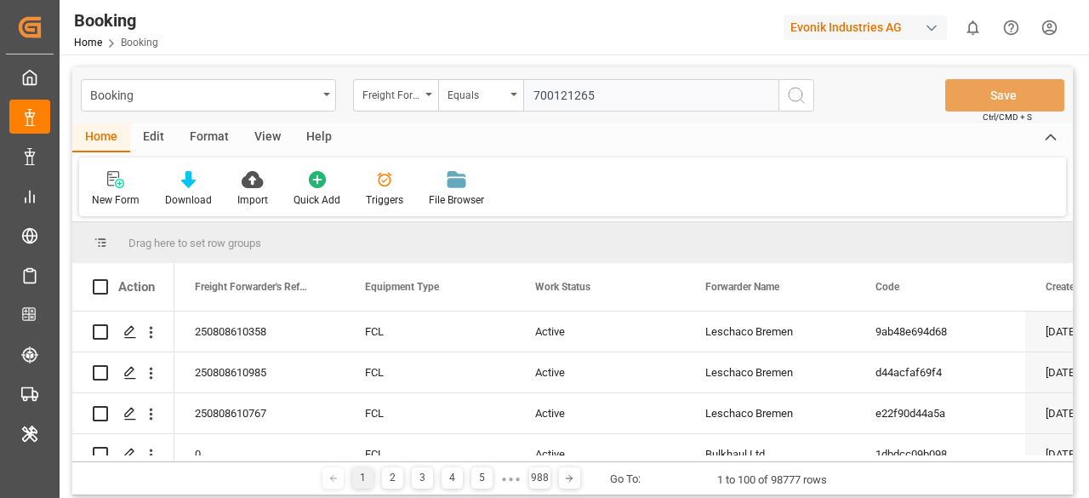
type input "7001212659"
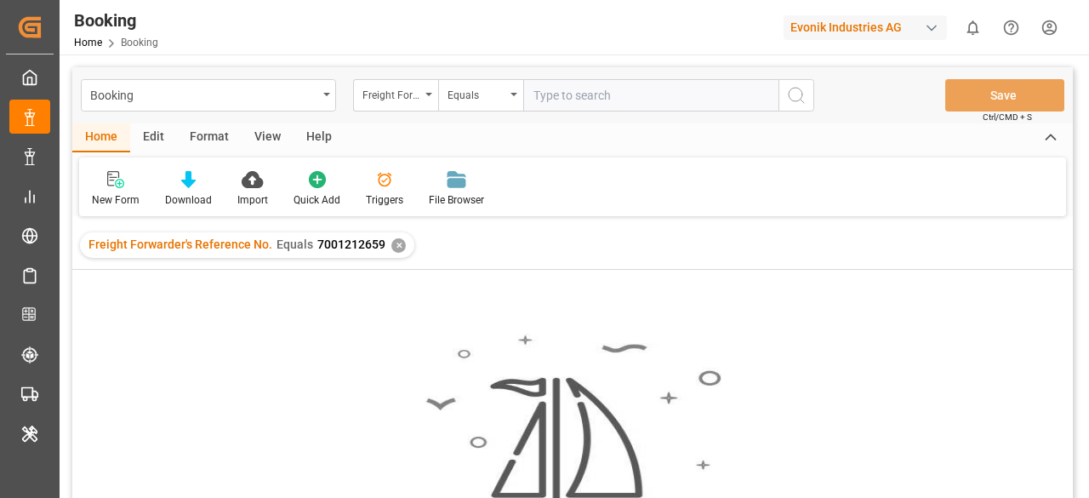
click at [394, 247] on div "✕" at bounding box center [398, 245] width 14 height 14
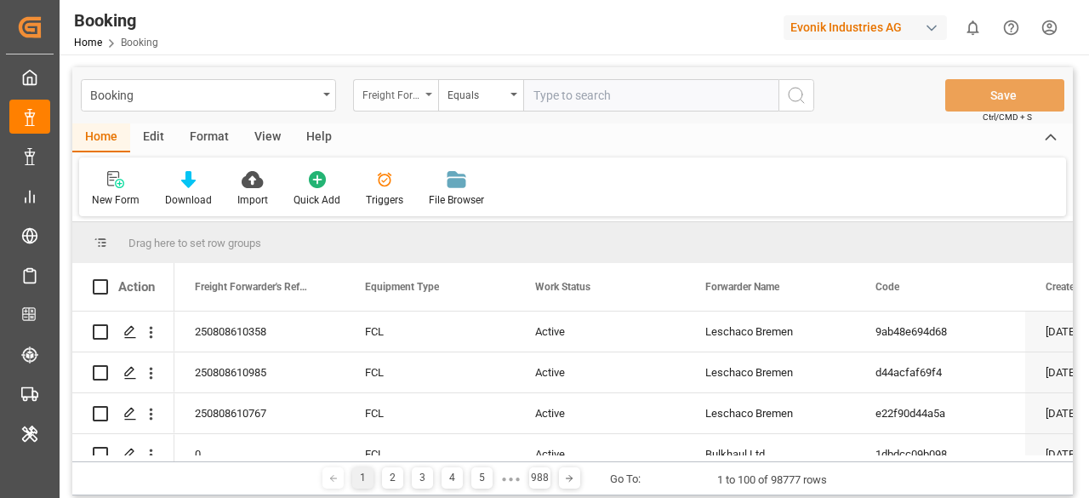
click at [426, 99] on div "Freight Forwarder's Reference No." at bounding box center [395, 95] width 85 height 32
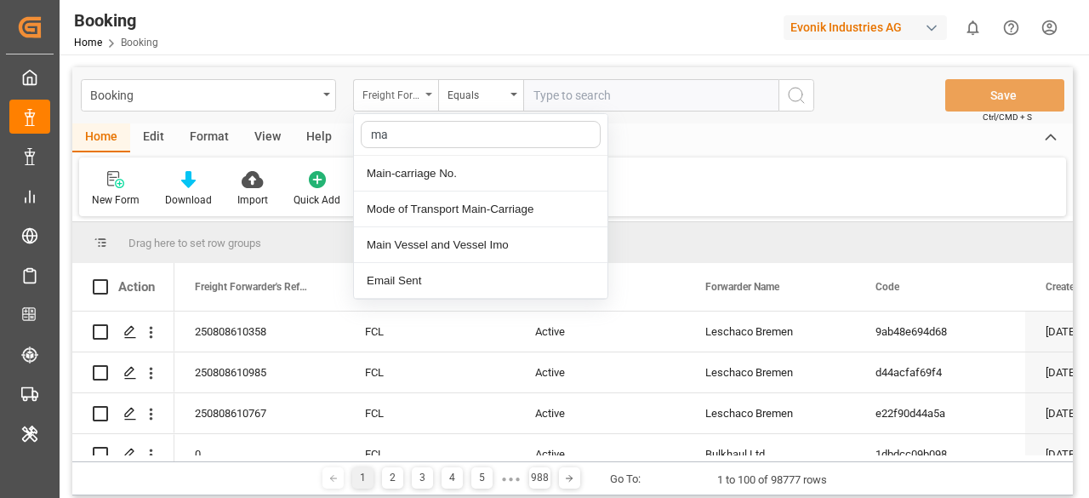
type input "mai"
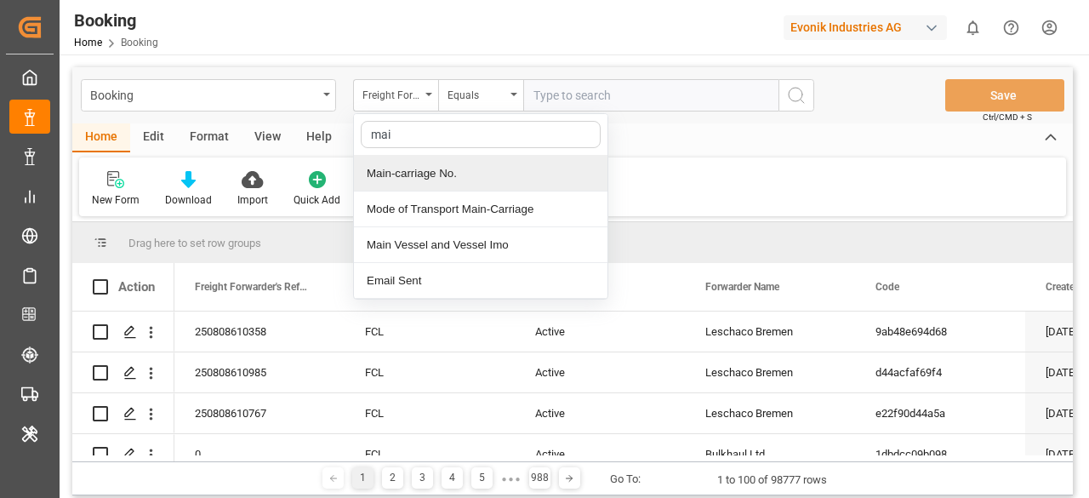
click at [450, 160] on div "Main-carriage No." at bounding box center [480, 174] width 253 height 36
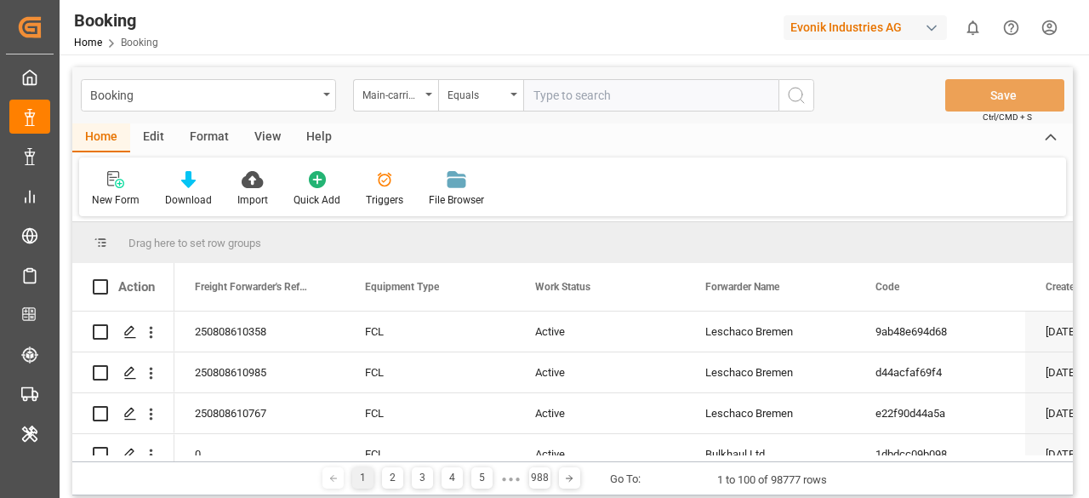
click at [531, 92] on input "text" at bounding box center [650, 95] width 255 height 32
paste input "7001212659"
type input "7001212659"
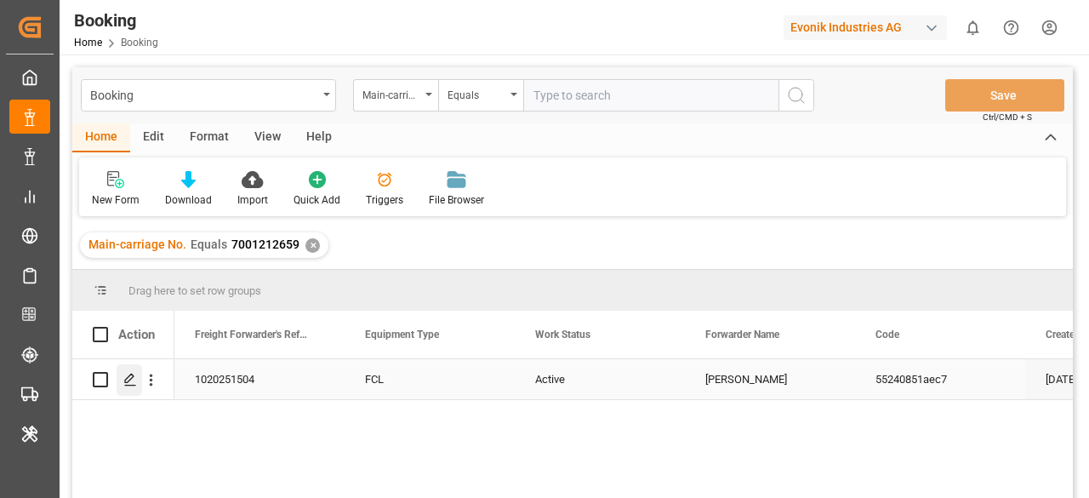
click at [138, 375] on div "Press SPACE to select this row." at bounding box center [130, 379] width 26 height 31
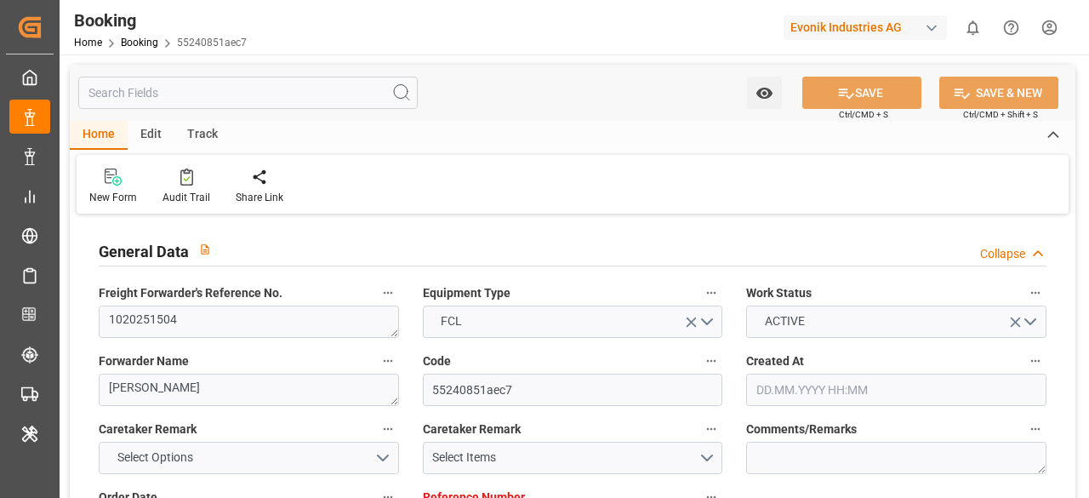
type input "7001227757"
type input "9619933"
type input "Hapag [PERSON_NAME]"
type input "Hapag [PERSON_NAME] Aktiengesellschaft"
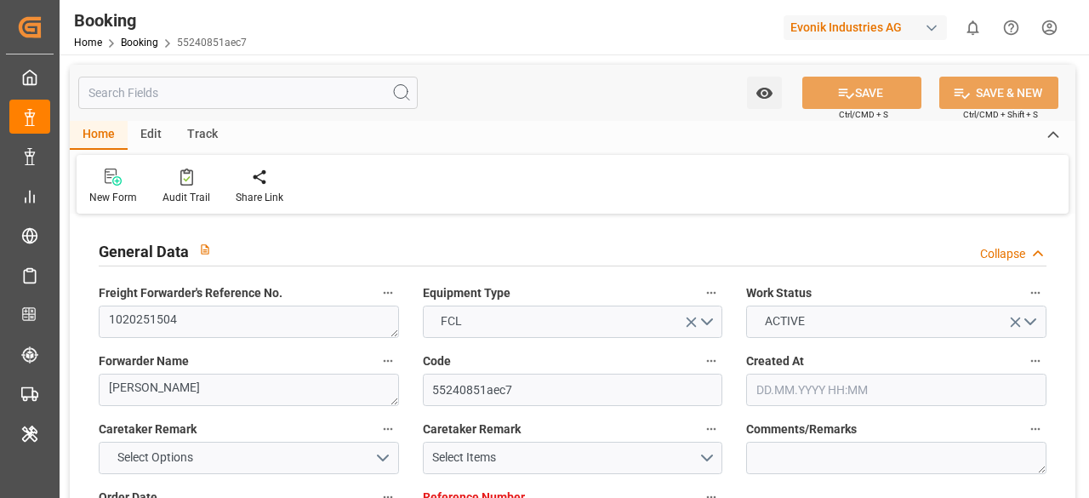
type input "NLRTM"
type input "MYPEN"
type input "MYTPP"
type input "0"
type input "NLRTM"
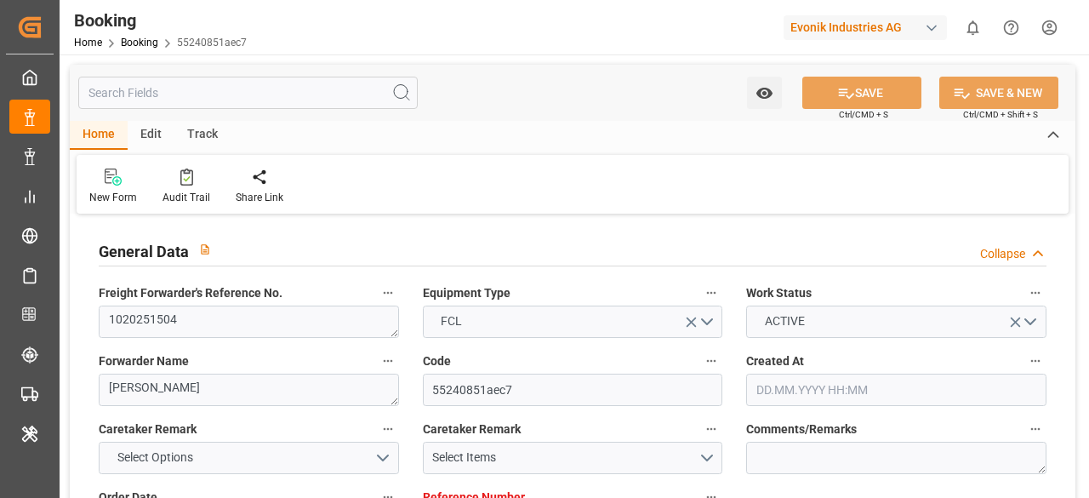
type input "MYPEN"
type input "1025552"
type input "[DATE] 09:42"
type input "[DATE]"
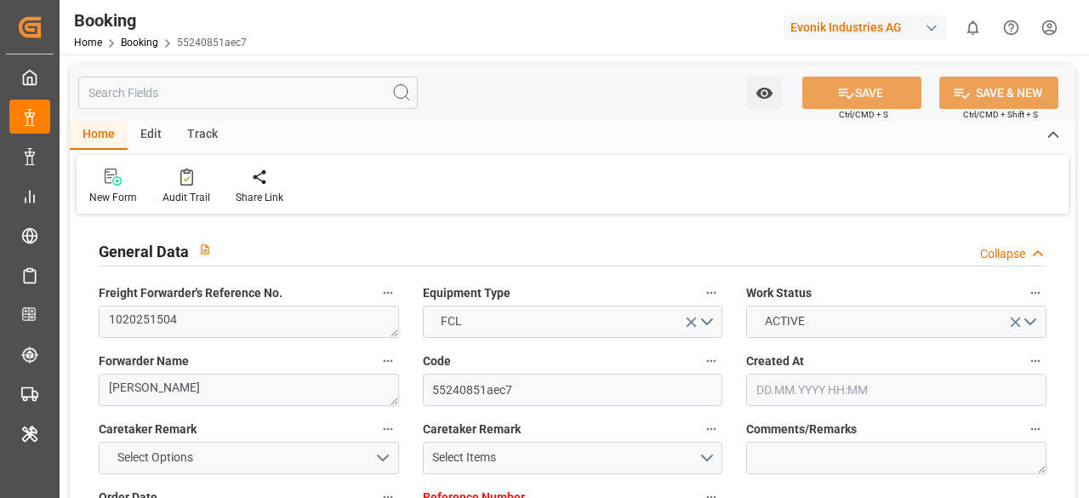
type input "[DATE]"
type input "[DATE] 00:00"
type input "[DATE] 14:48"
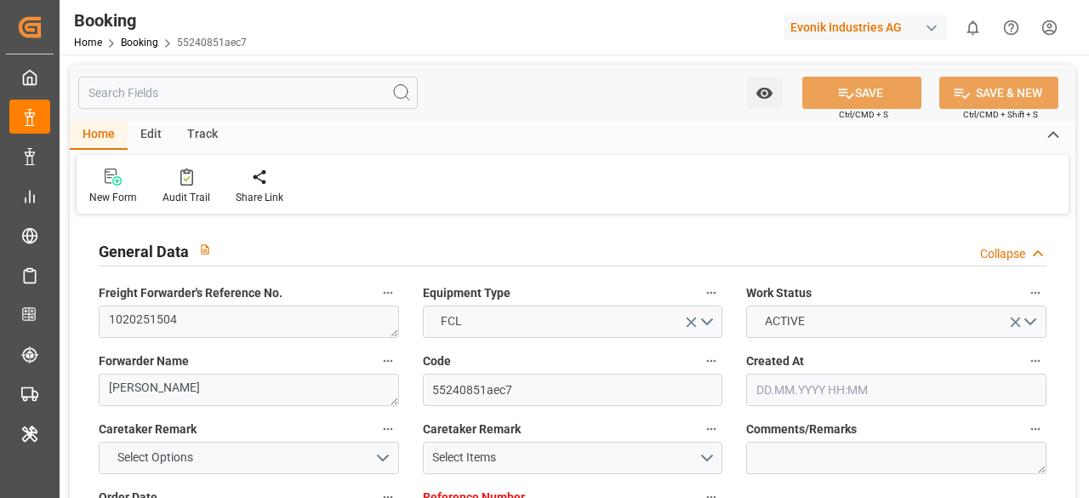
type input "[DATE] 02:55"
type input "[DATE] 16:00"
type input "[DATE] 00:00"
type input "[DATE] 12:00"
type input "[DATE] 00:00"
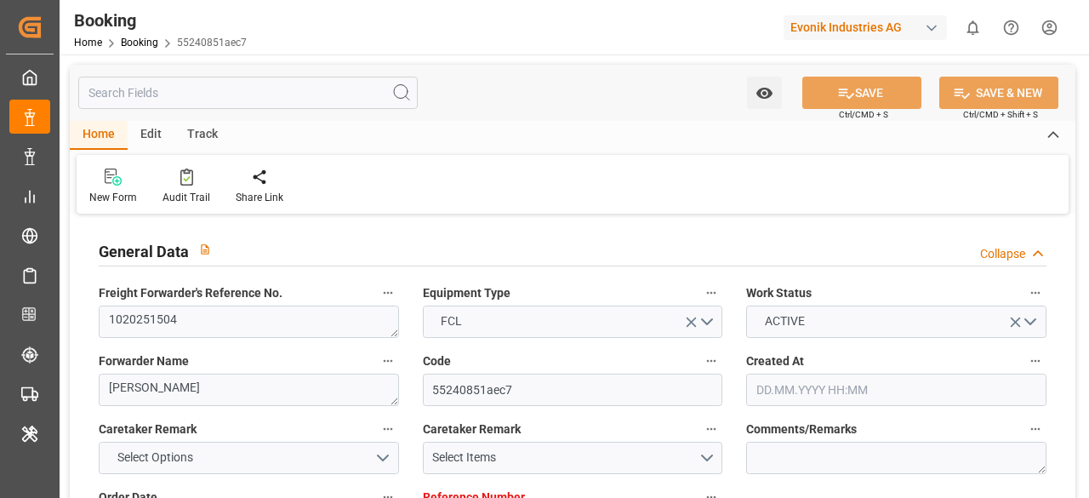
type input "[DATE] 05:00"
type input "[DATE] 00:00"
type input "[DATE]"
type input "[DATE] 21:03"
type input "[DATE]"
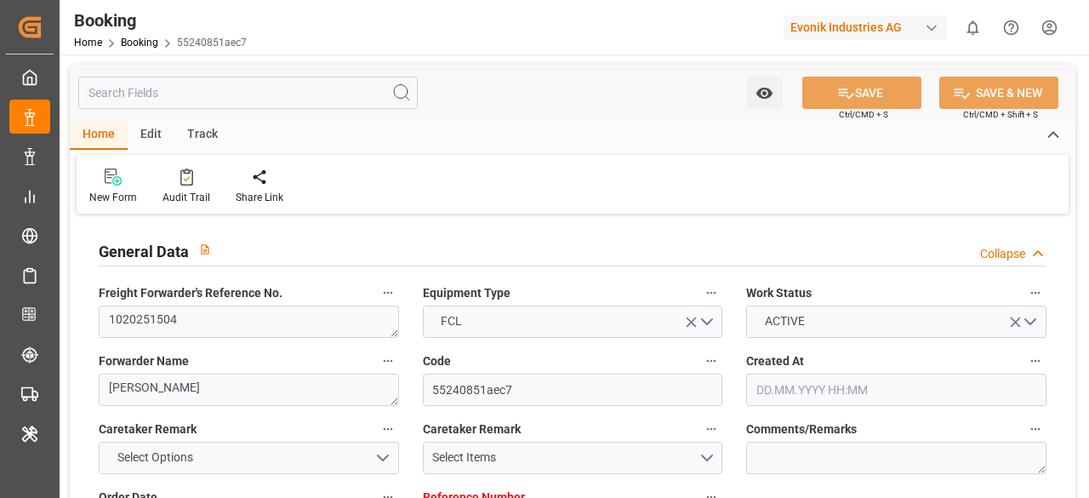
type input "[DATE] 16:35"
type input "[DATE] 05:30"
type input "[DATE] 05:13"
type input "[DATE] 16:25"
type input "[DATE] 12:00"
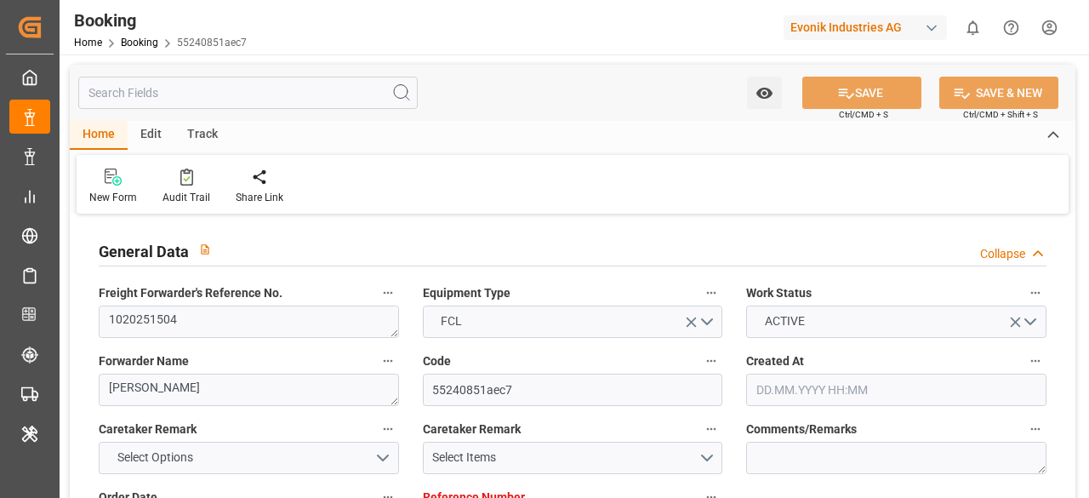
type input "[DATE] 05:11"
type input "[DATE] 05:00"
type input "[DATE] 16:00"
type input "[DATE] 17:22"
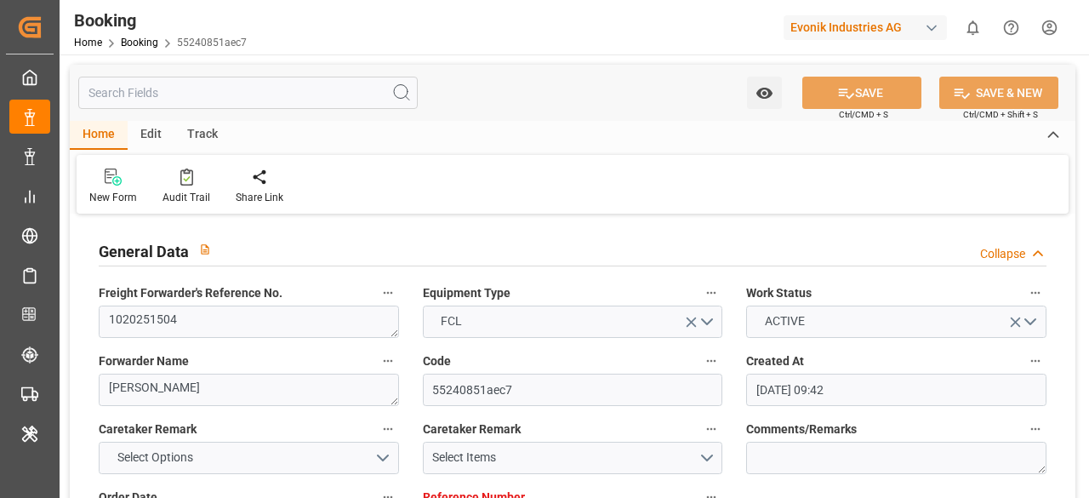
scroll to position [1786, 0]
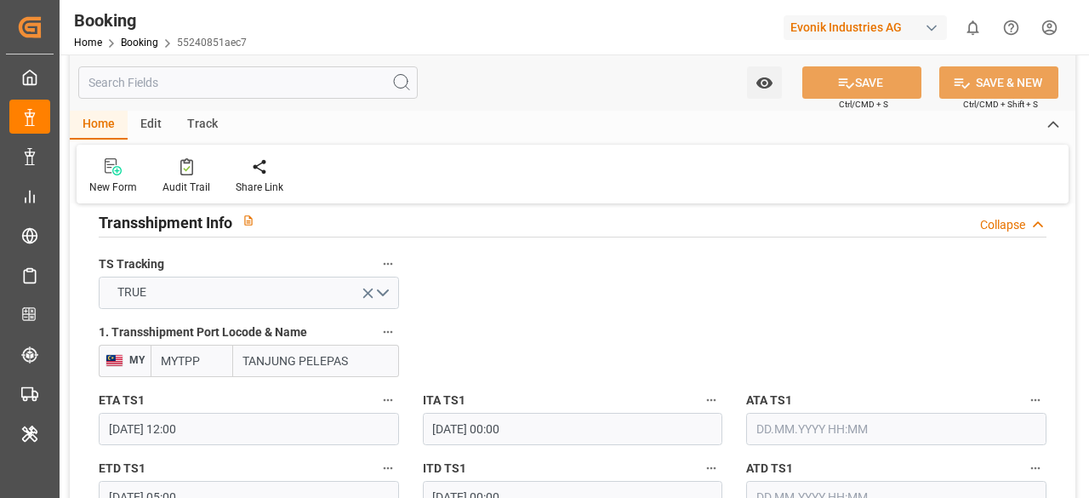
click at [174, 86] on input "text" at bounding box center [247, 82] width 339 height 32
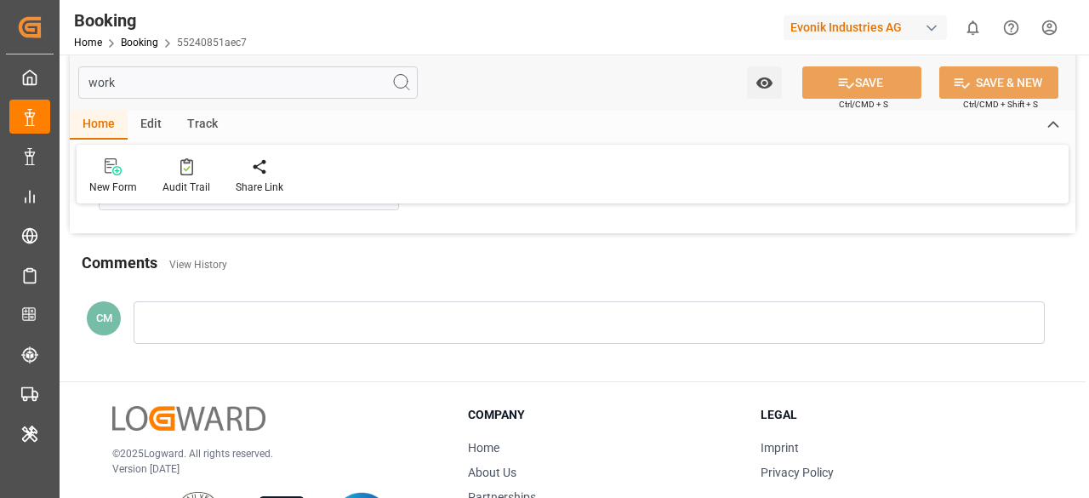
scroll to position [15, 0]
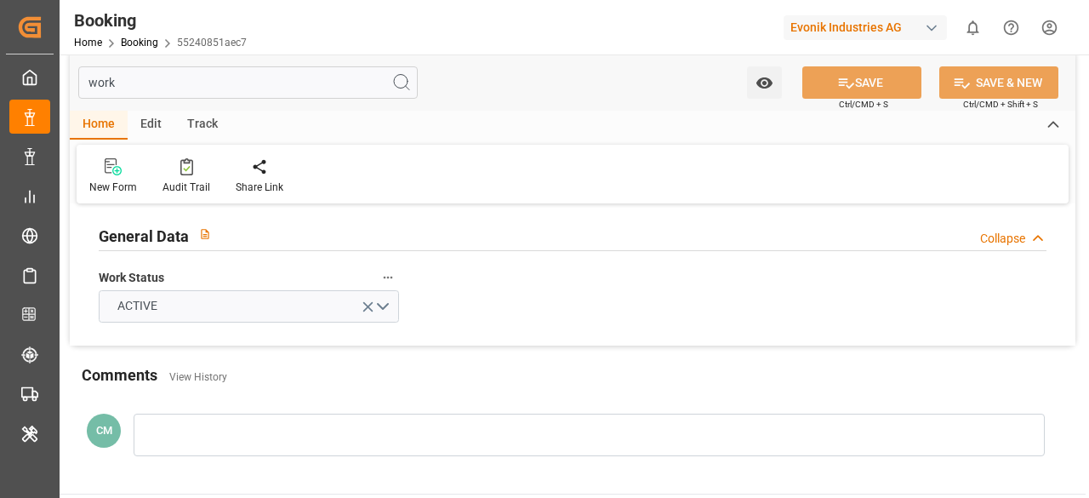
type input "work"
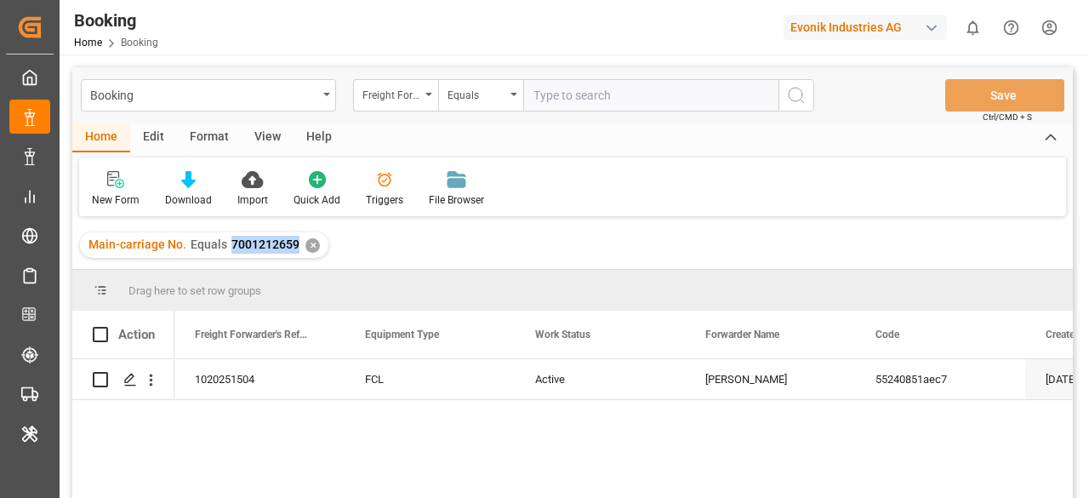
drag, startPoint x: 227, startPoint y: 246, endPoint x: 293, endPoint y: 244, distance: 65.5
click at [293, 244] on div "Main-carriage No. Equals 7001212659" at bounding box center [193, 245] width 211 height 18
copy span "7001212659"
click at [311, 243] on div "✕" at bounding box center [312, 245] width 14 height 14
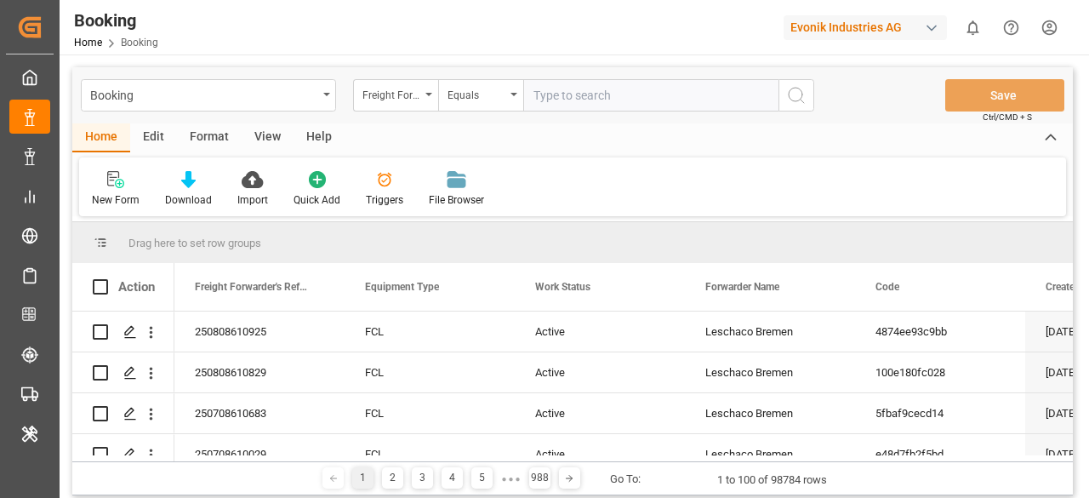
click at [156, 141] on div "Edit" at bounding box center [153, 137] width 47 height 29
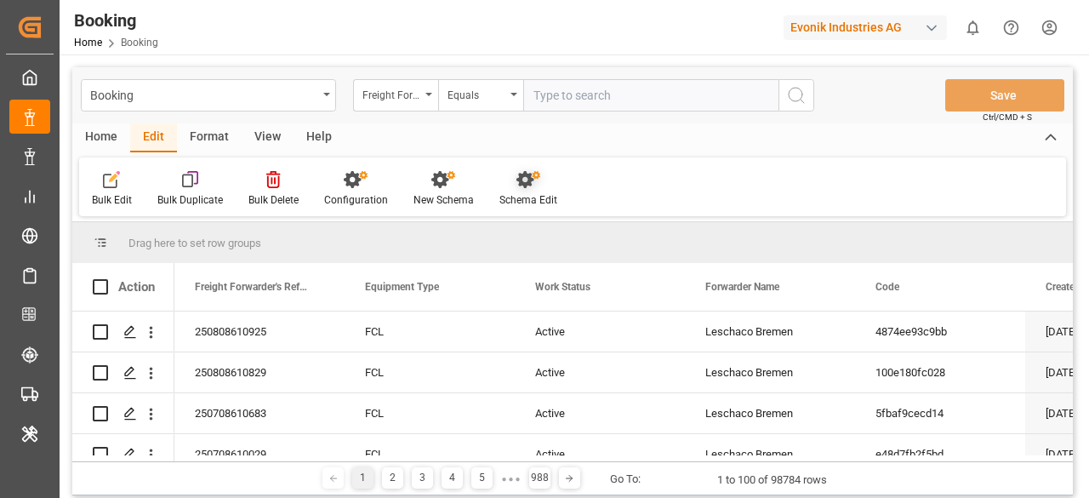
click at [526, 172] on icon at bounding box center [528, 179] width 24 height 17
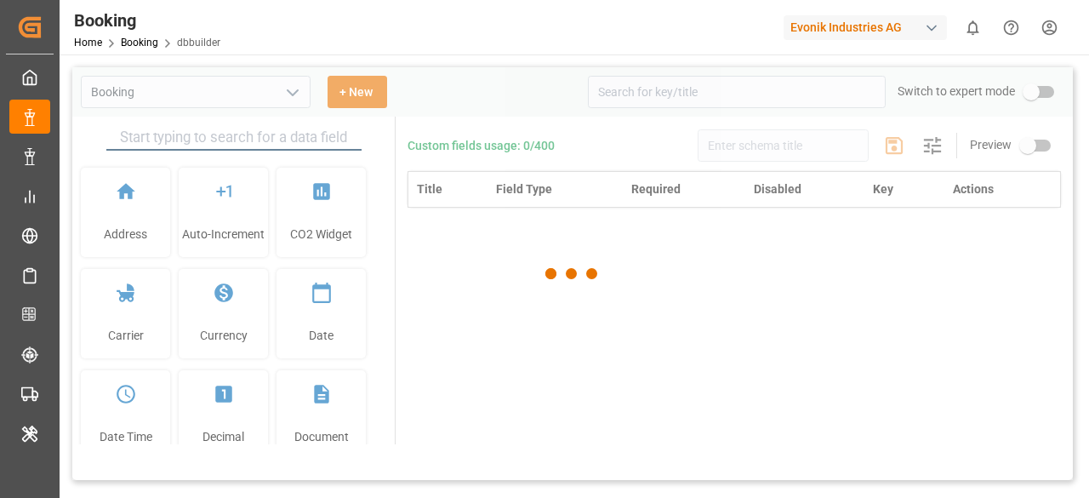
type input "Booking"
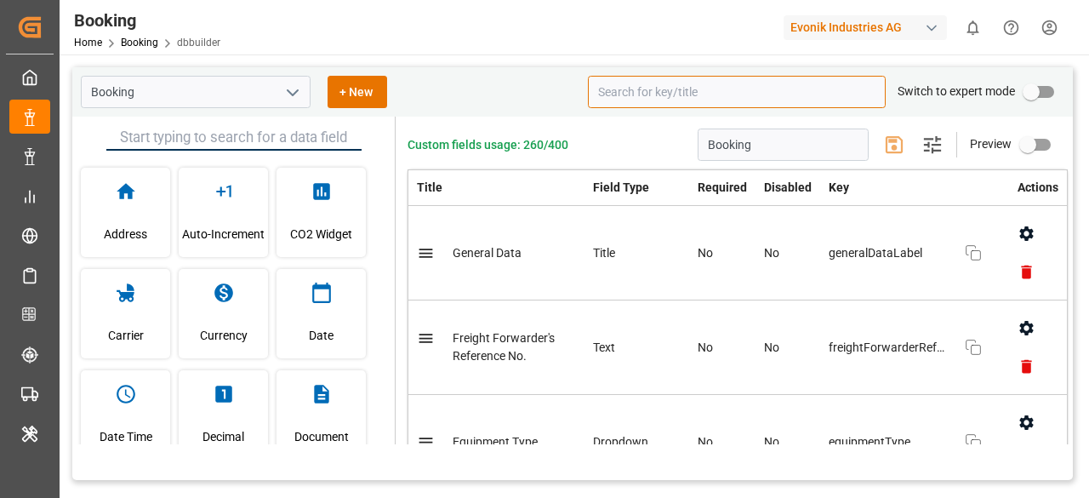
click at [635, 93] on input at bounding box center [737, 92] width 298 height 32
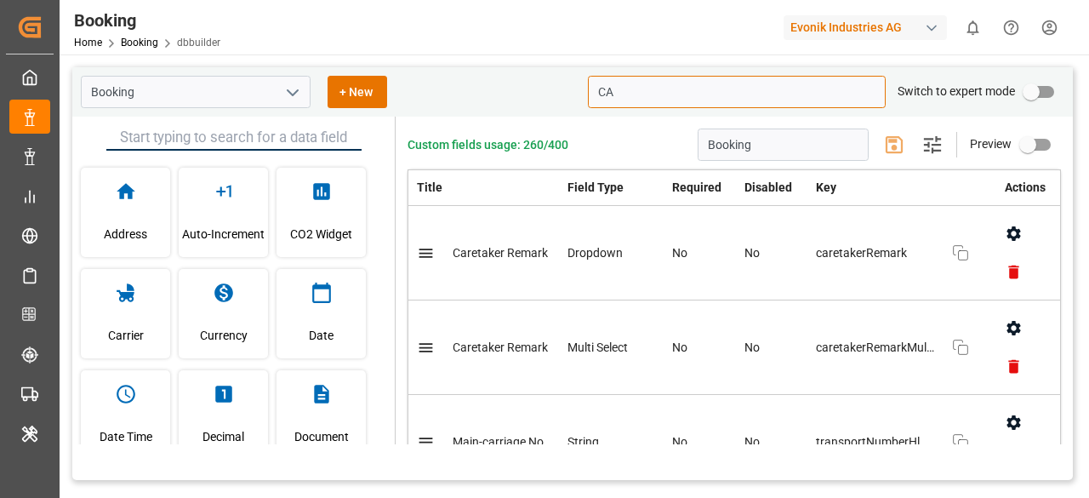
type input "C"
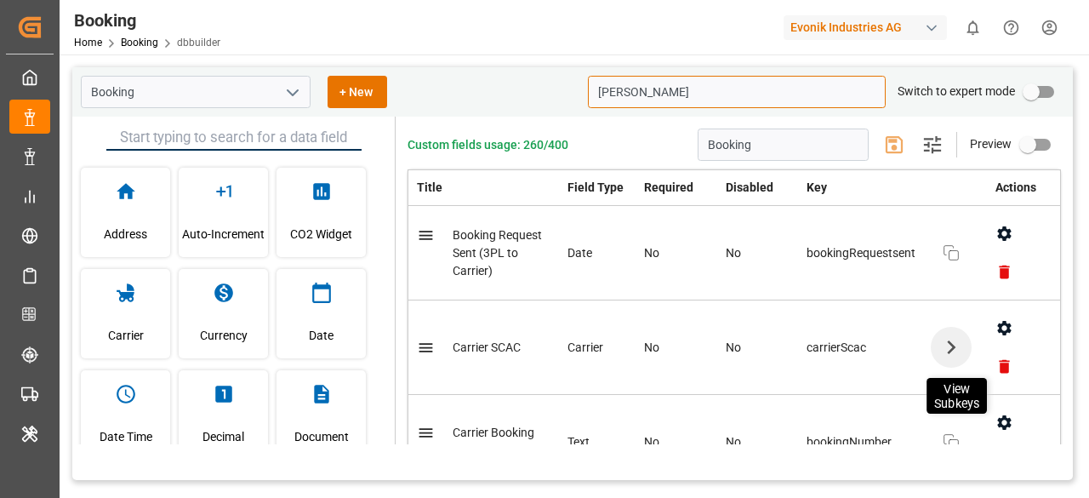
click at [938, 349] on icon "button" at bounding box center [950, 346] width 27 height 27
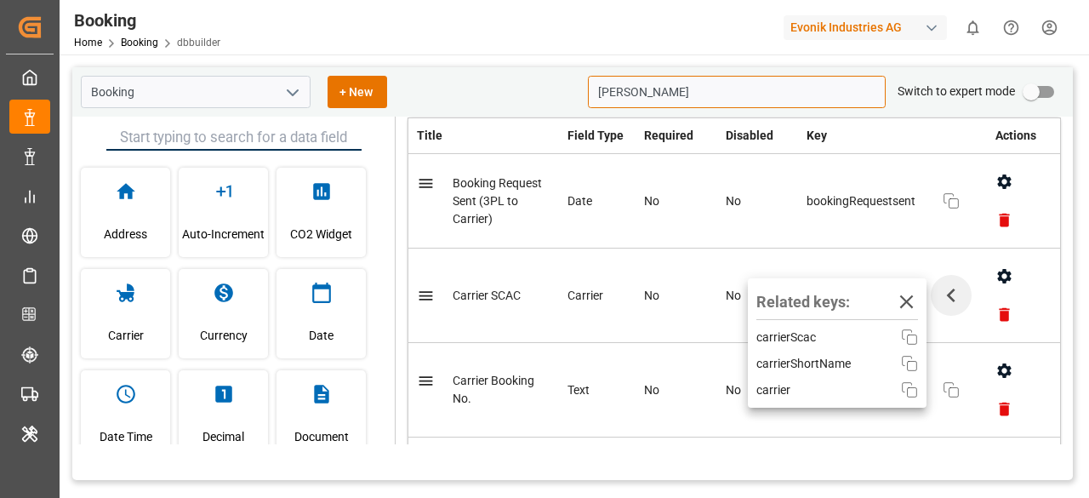
scroll to position [58, 0]
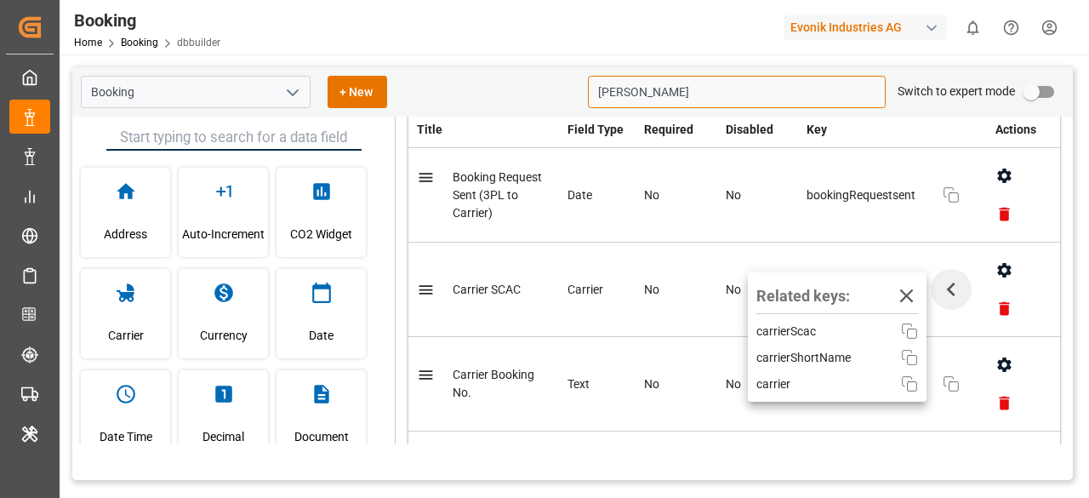
type input "[PERSON_NAME]"
